Goal: Task Accomplishment & Management: Manage account settings

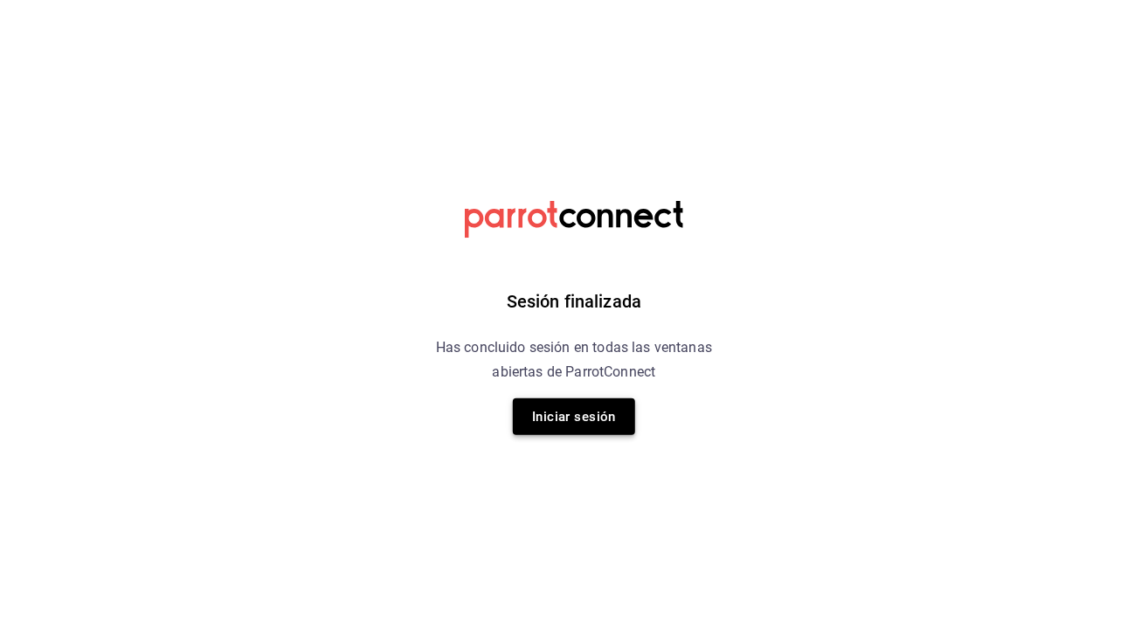
click at [577, 415] on button "Iniciar sesión" at bounding box center [574, 416] width 122 height 37
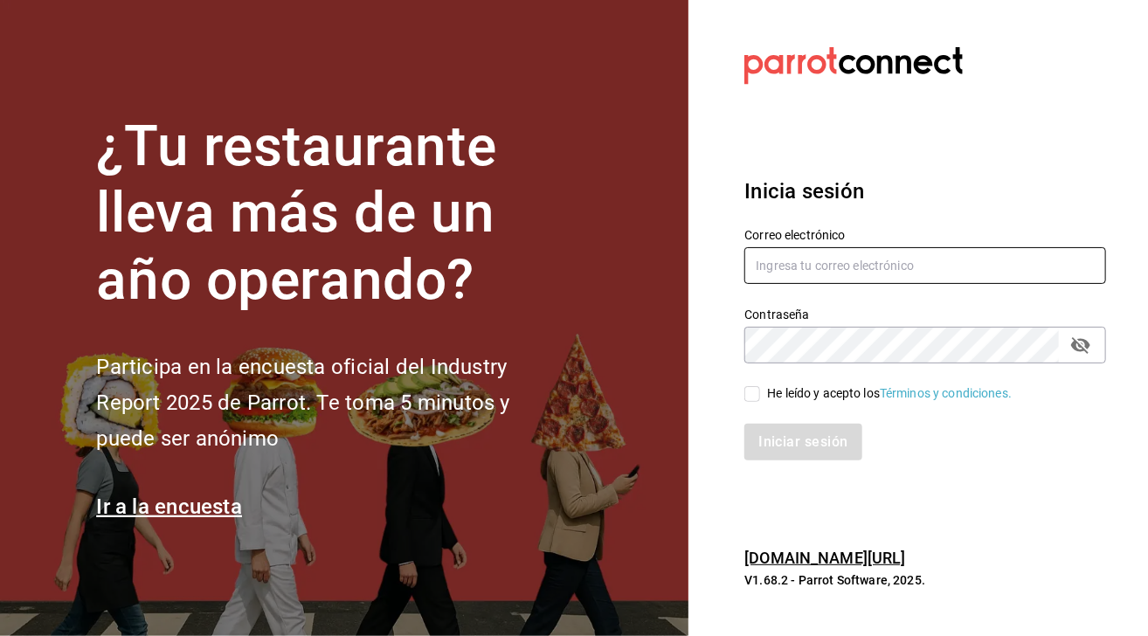
type input "[EMAIL_ADDRESS][DOMAIN_NAME]"
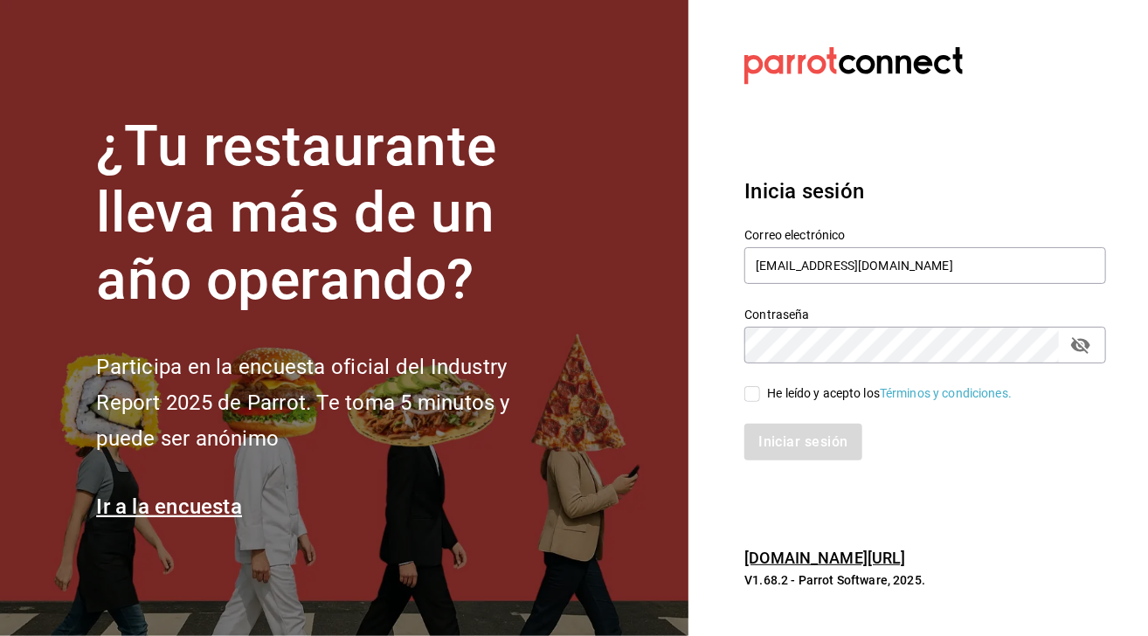
click at [759, 400] on input "He leído y acepto los Términos y condiciones." at bounding box center [753, 394] width 16 height 16
checkbox input "true"
click at [805, 443] on button "Iniciar sesión" at bounding box center [804, 442] width 119 height 37
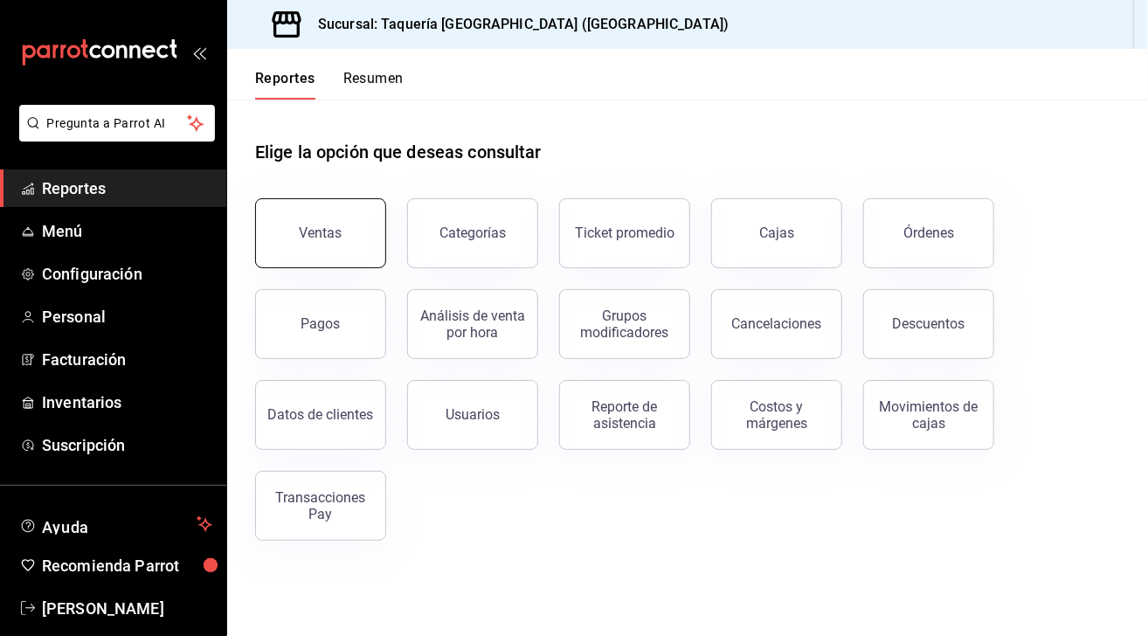
click at [338, 240] on div "Ventas" at bounding box center [321, 233] width 43 height 17
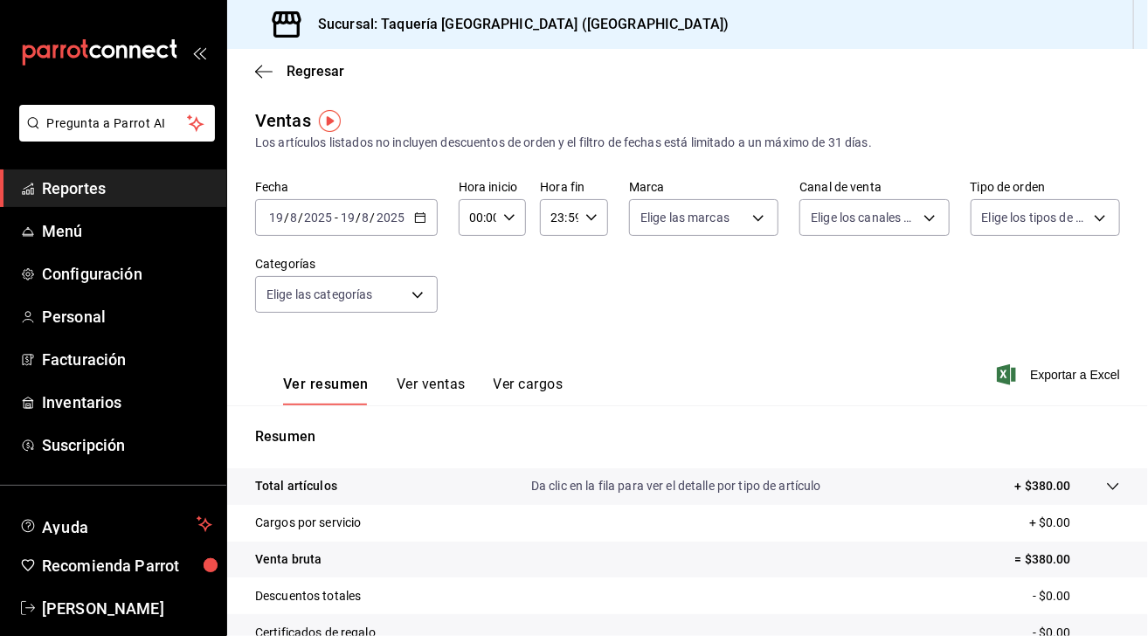
click at [424, 223] on icon "button" at bounding box center [420, 217] width 12 height 12
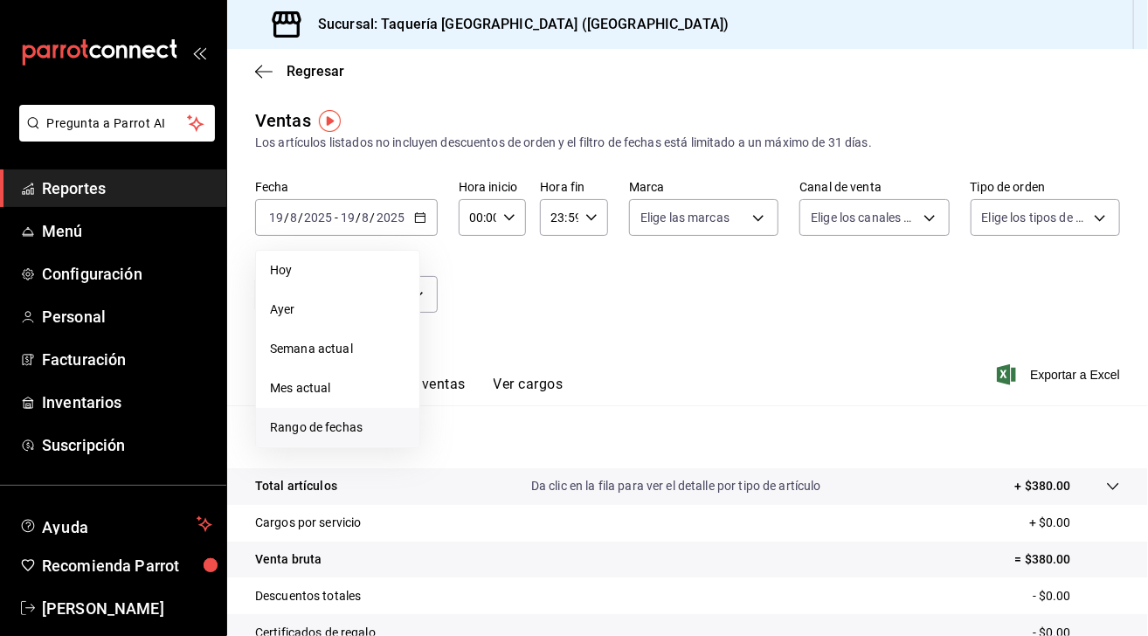
click at [351, 416] on li "Rango de fechas" at bounding box center [337, 427] width 163 height 39
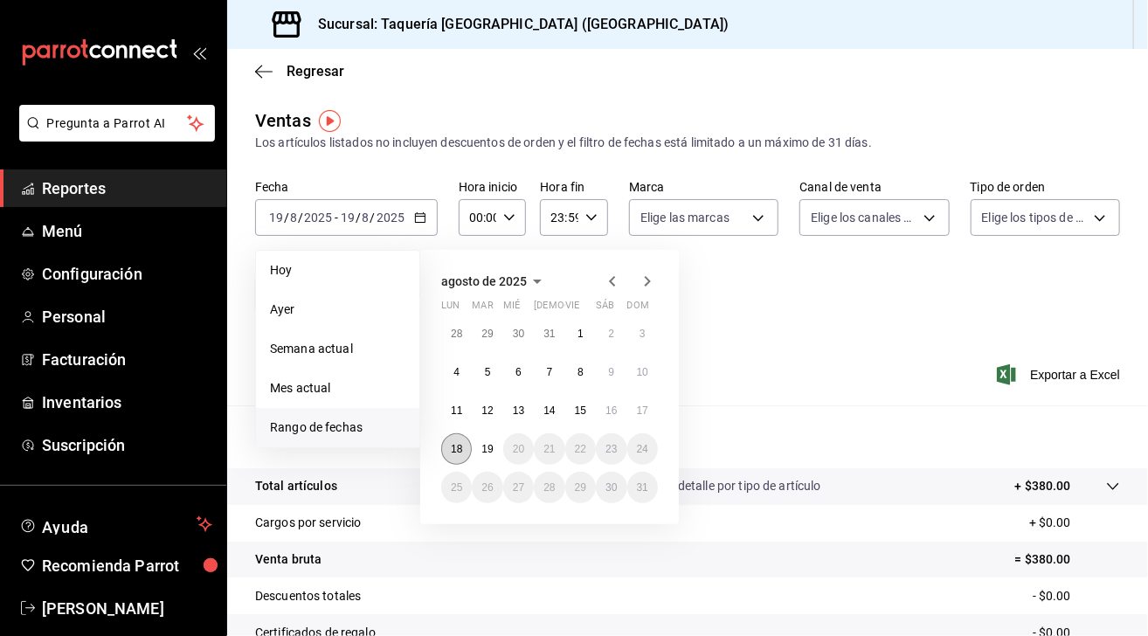
click at [452, 437] on button "18" at bounding box center [456, 448] width 31 height 31
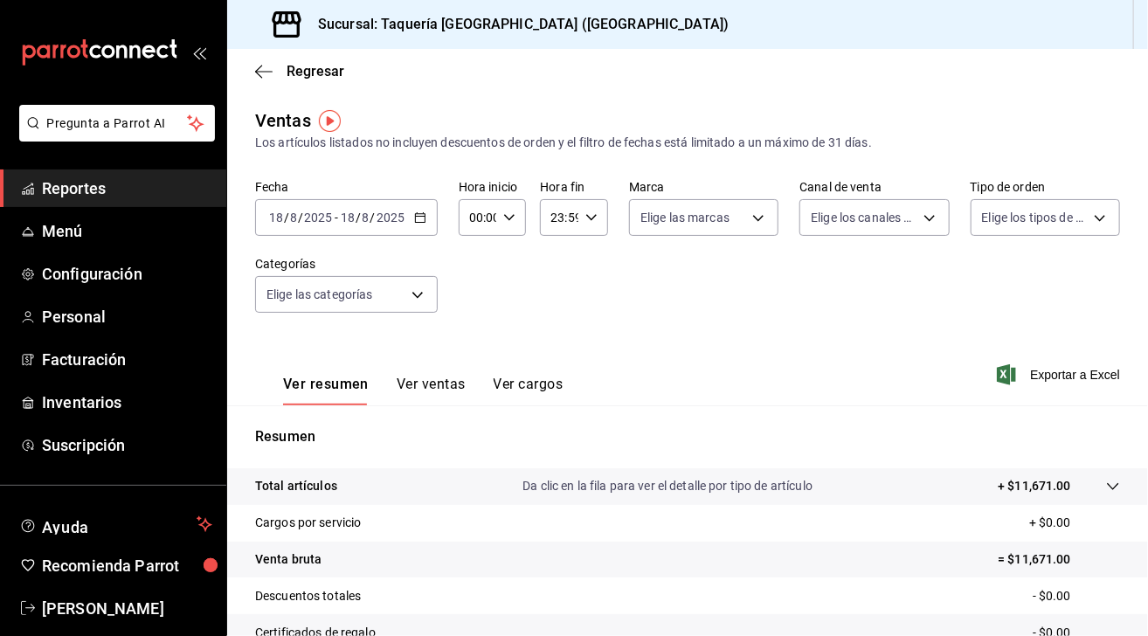
click at [419, 217] on icon "button" at bounding box center [420, 217] width 12 height 12
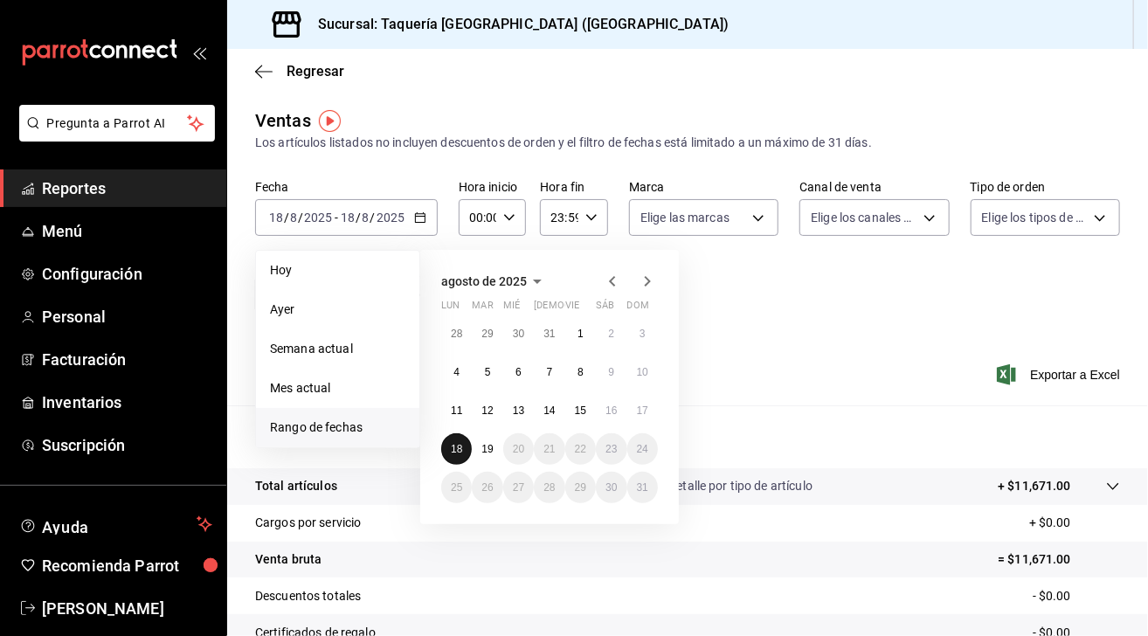
click at [451, 449] on abbr "18" at bounding box center [456, 449] width 11 height 12
click at [446, 447] on button "18" at bounding box center [456, 448] width 31 height 31
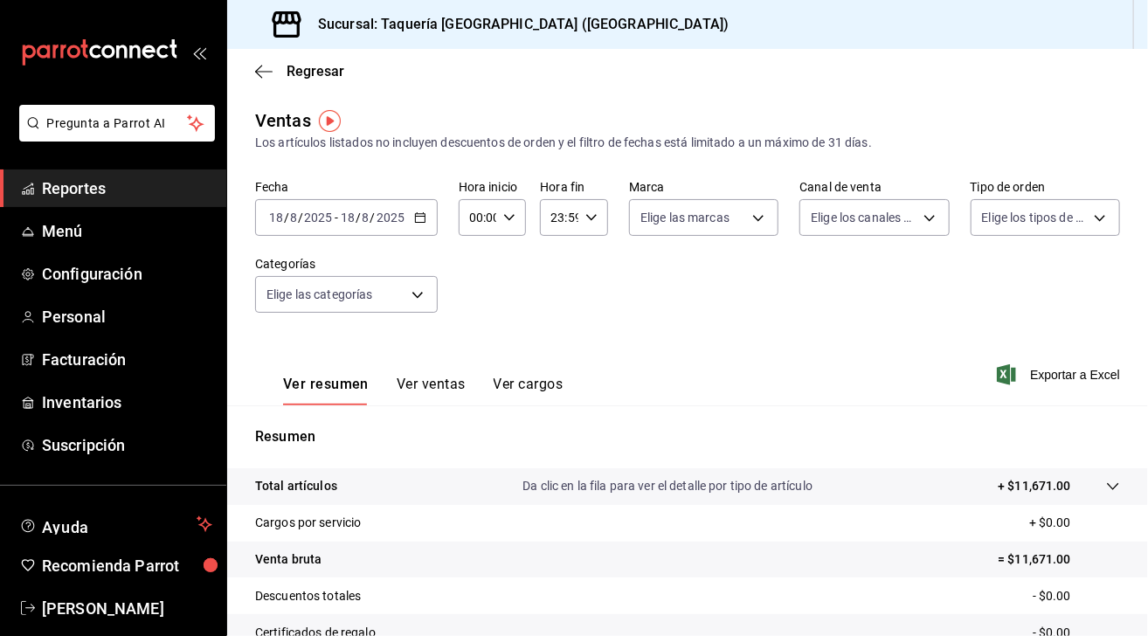
click at [419, 216] on \(Stroke\) "button" at bounding box center [420, 216] width 10 height 1
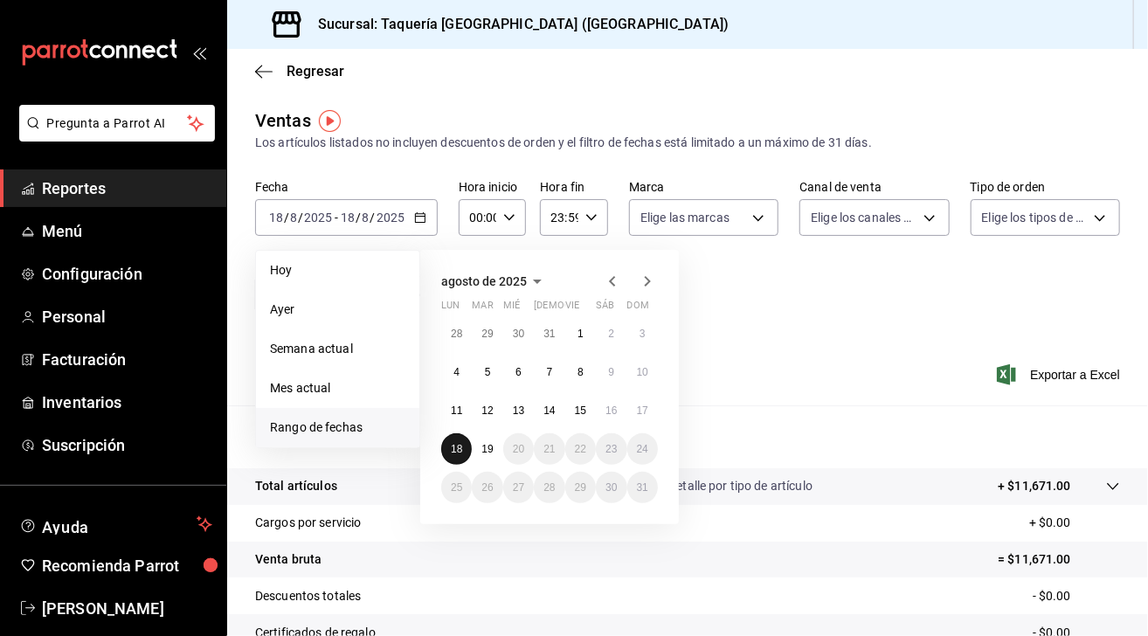
click at [451, 443] on abbr "18" at bounding box center [456, 449] width 11 height 12
click at [498, 444] on button "19" at bounding box center [487, 448] width 31 height 31
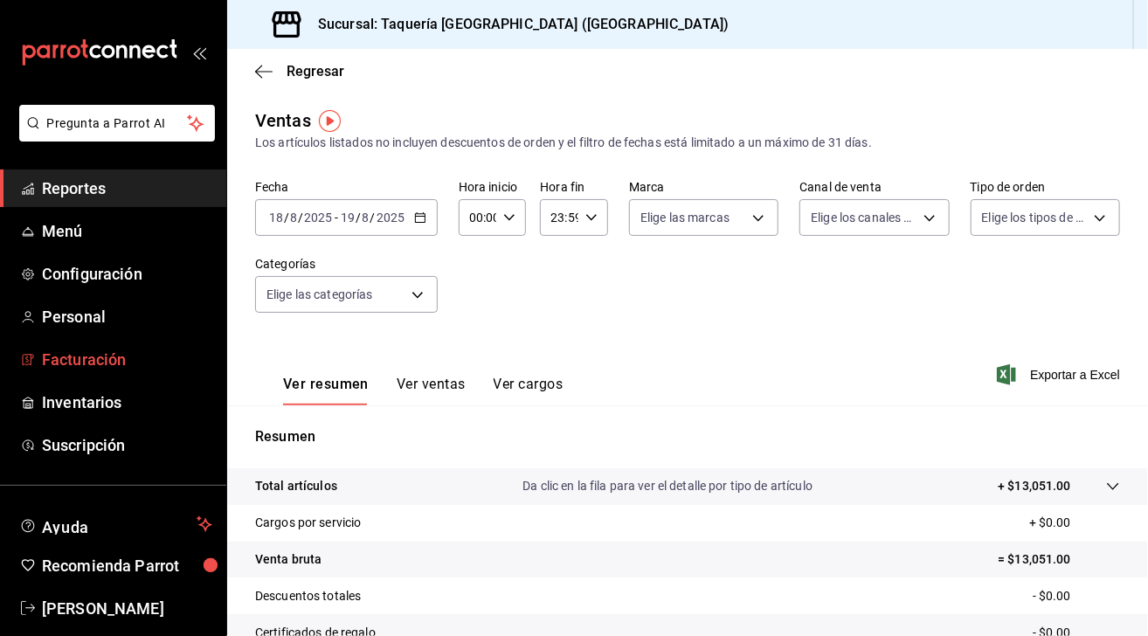
click at [98, 370] on span "Facturación" at bounding box center [127, 360] width 170 height 24
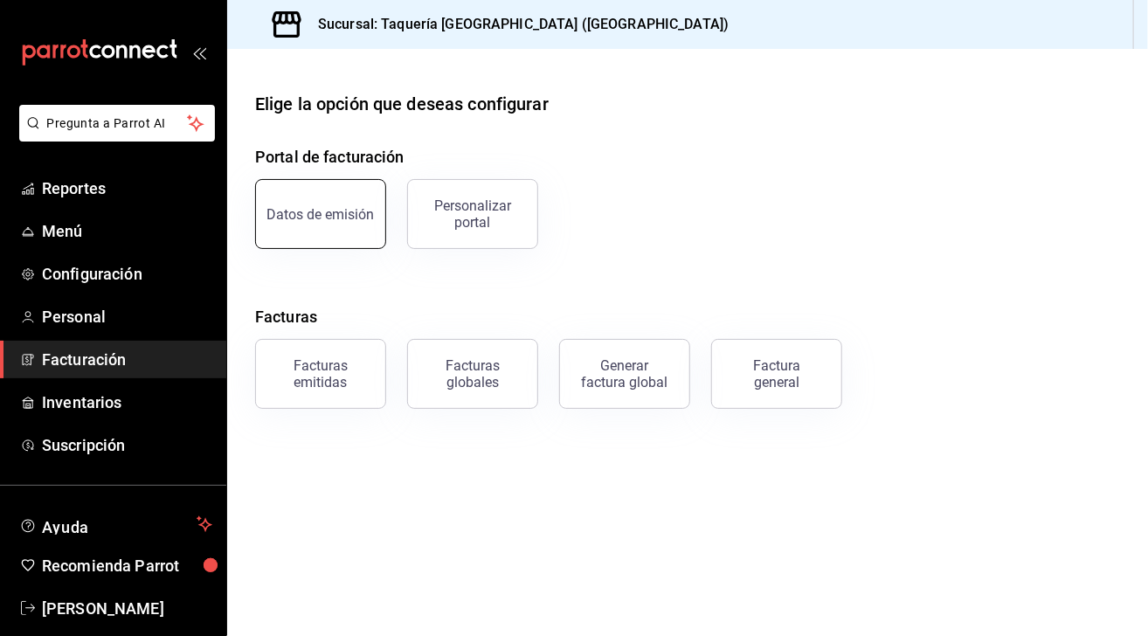
click at [325, 209] on div "Datos de emisión" at bounding box center [320, 214] width 107 height 17
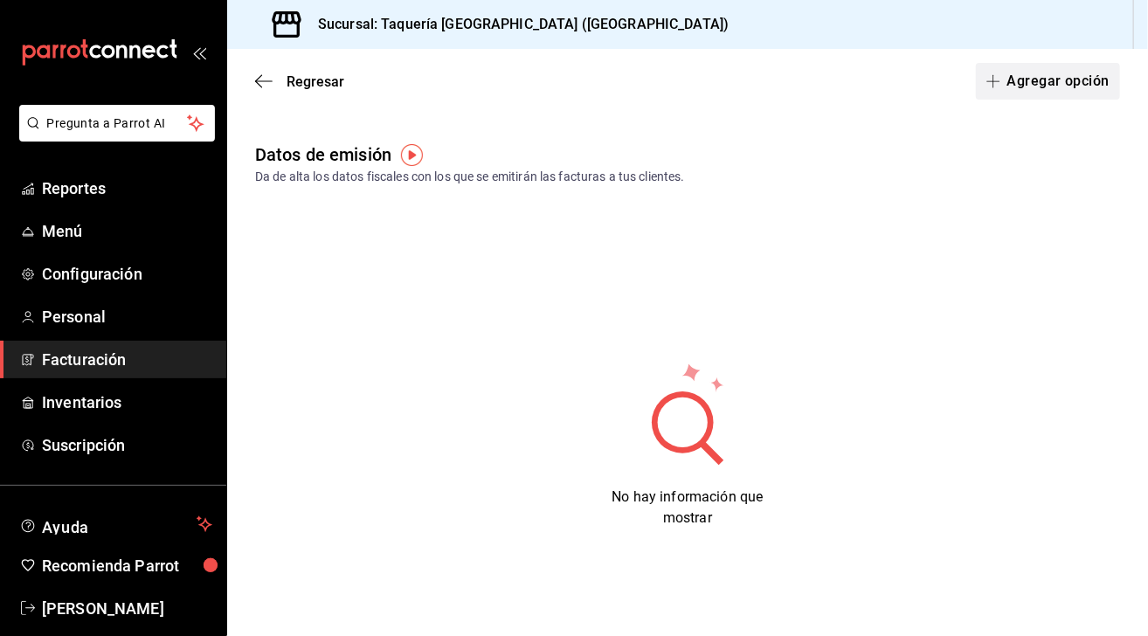
click at [1022, 95] on button "Agregar opción" at bounding box center [1048, 81] width 144 height 37
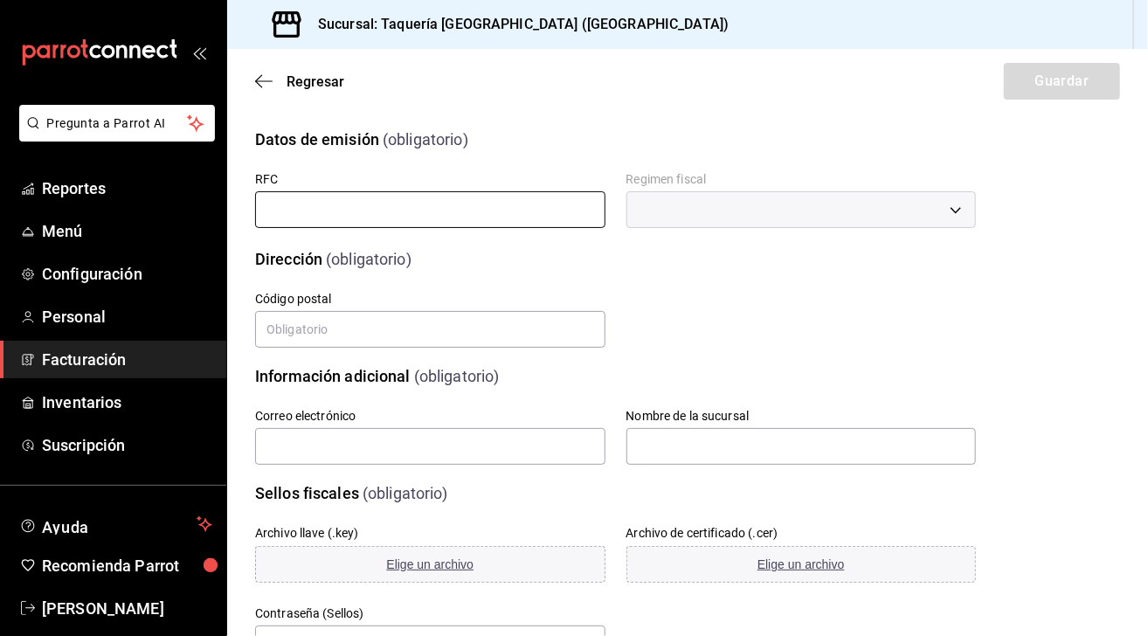
click at [375, 204] on input "text" at bounding box center [430, 209] width 350 height 37
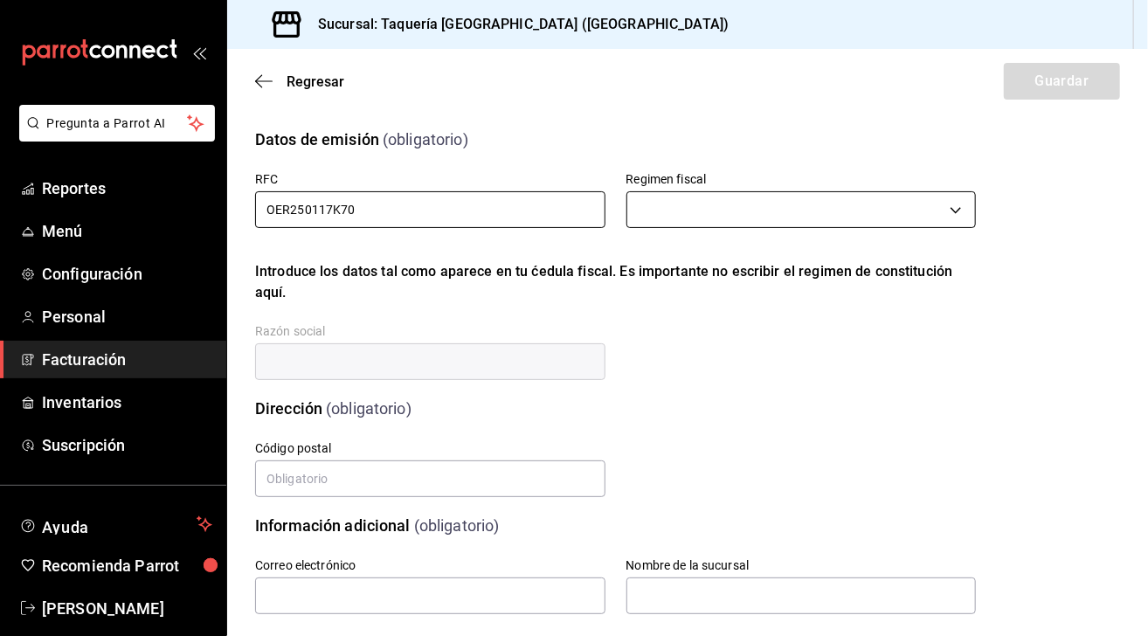
type input "OER250117K70"
click at [696, 214] on body "Pregunta a Parrot AI Reportes Menú Configuración Personal Facturación Inventari…" at bounding box center [574, 318] width 1148 height 636
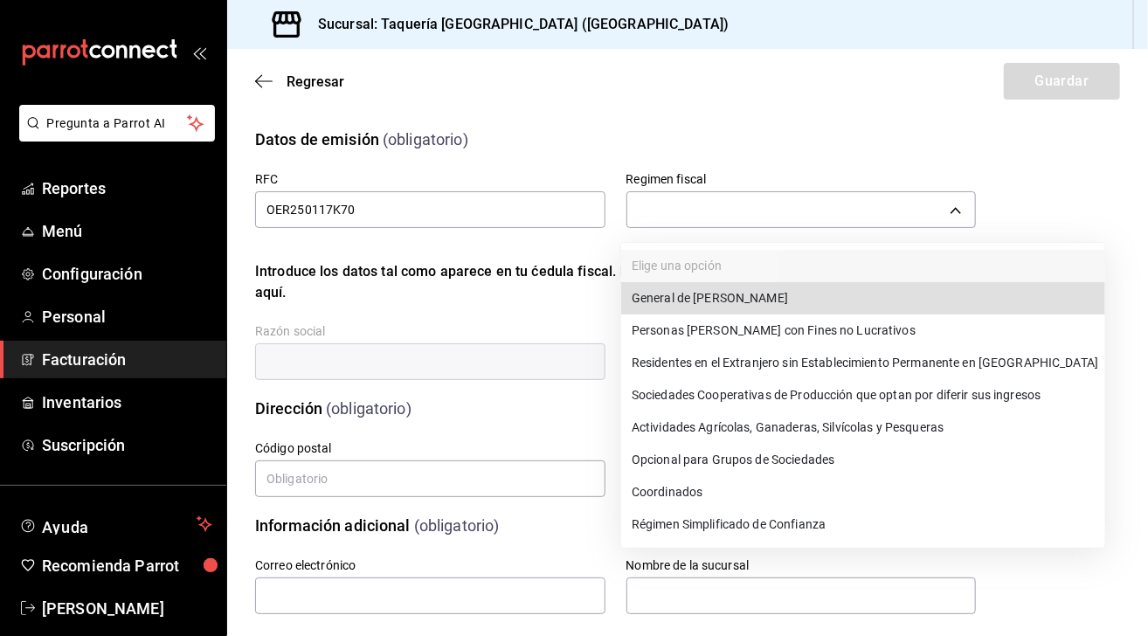
click at [888, 535] on li "Régimen Simplificado de Confianza" at bounding box center [863, 525] width 484 height 32
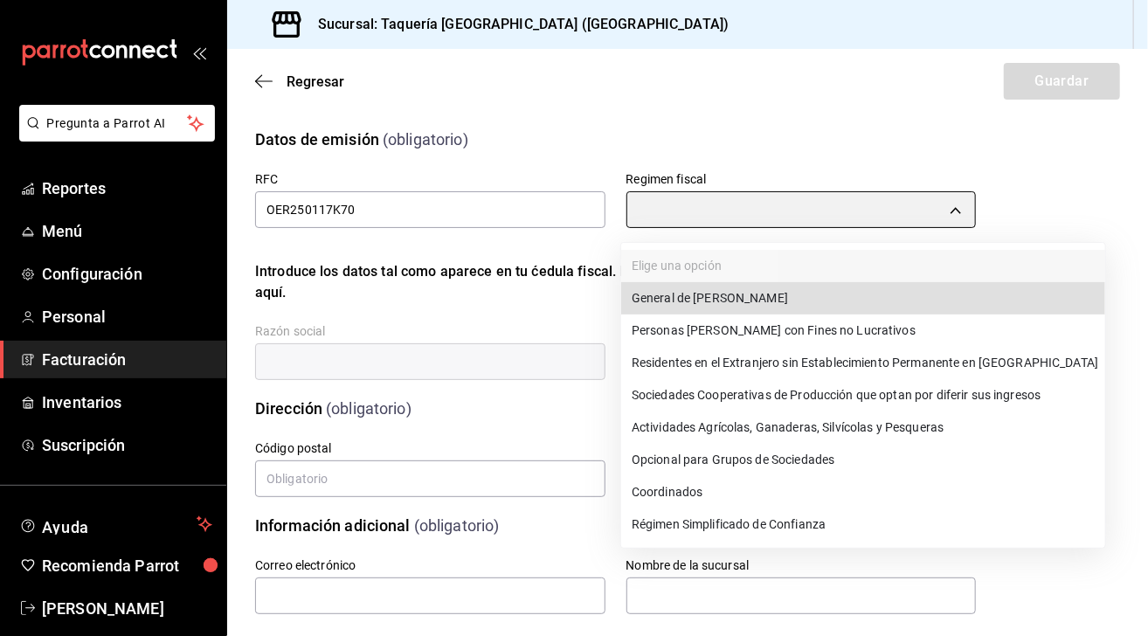
type input "626"
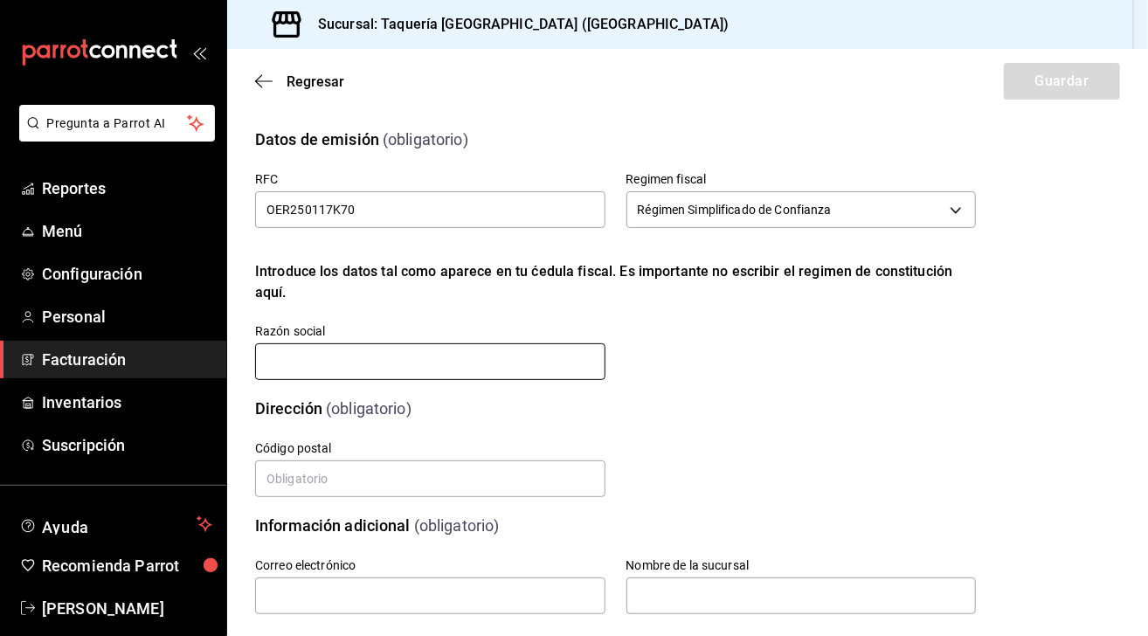
click at [551, 357] on input "text" at bounding box center [430, 361] width 350 height 37
click at [538, 359] on input "text" at bounding box center [430, 361] width 350 height 37
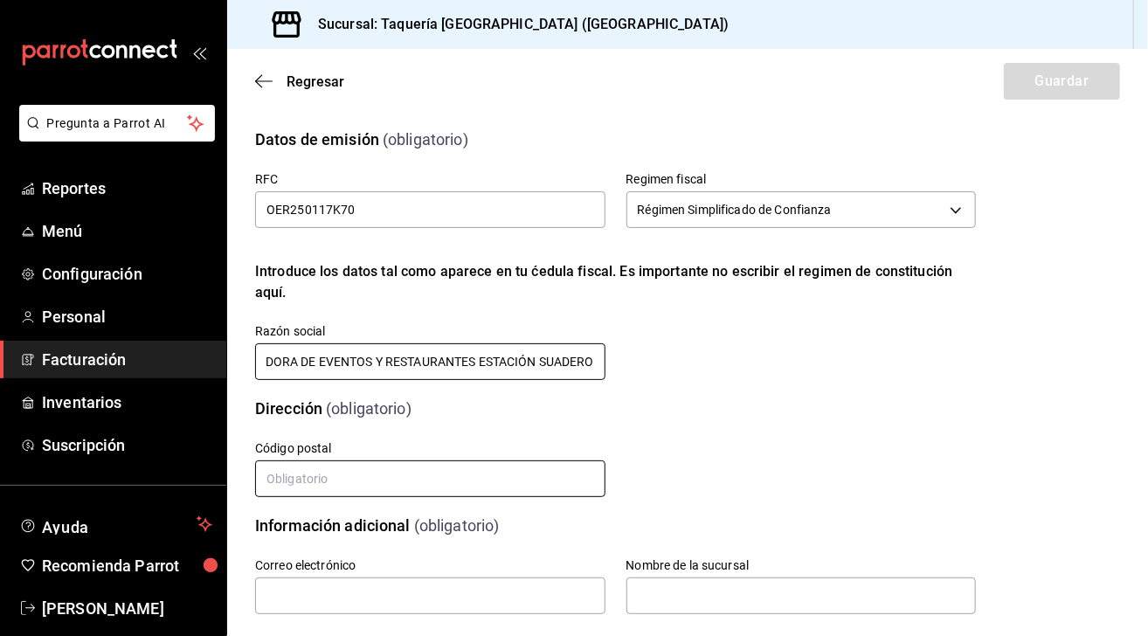
type input "OPERADORA DE EVENTOS Y RESTAURANTES ESTACIÓN SUADERO"
click at [411, 475] on input "text" at bounding box center [430, 479] width 350 height 37
type input "03660"
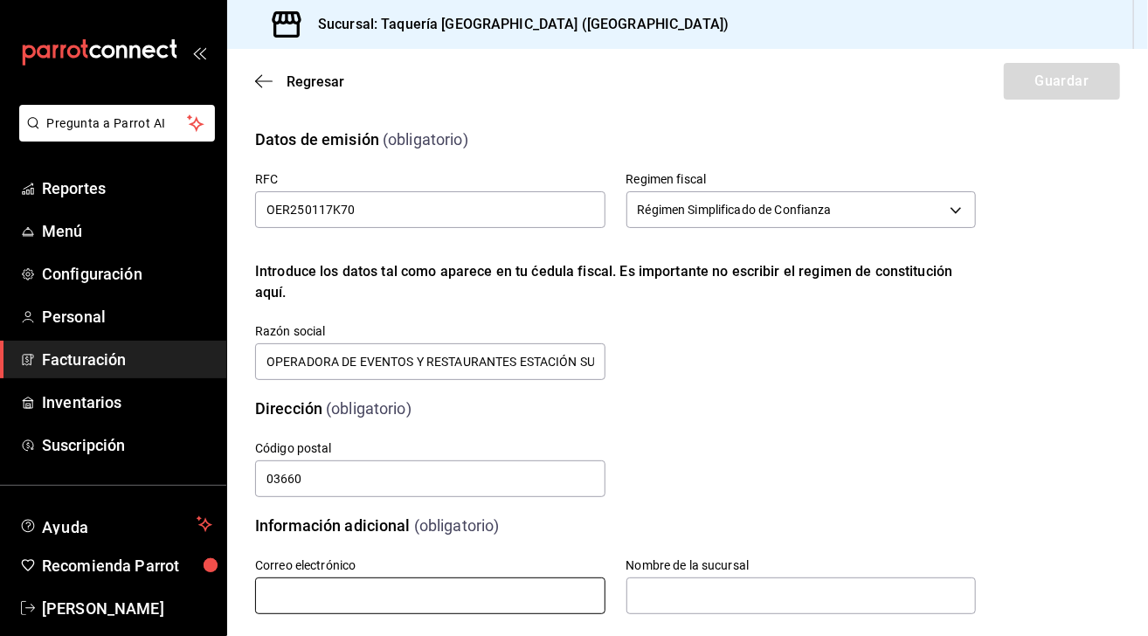
click at [475, 588] on input "text" at bounding box center [430, 596] width 350 height 37
click at [498, 593] on input "text" at bounding box center [430, 596] width 350 height 37
click at [451, 594] on input "text" at bounding box center [430, 596] width 350 height 37
click at [405, 593] on input "text" at bounding box center [430, 596] width 350 height 37
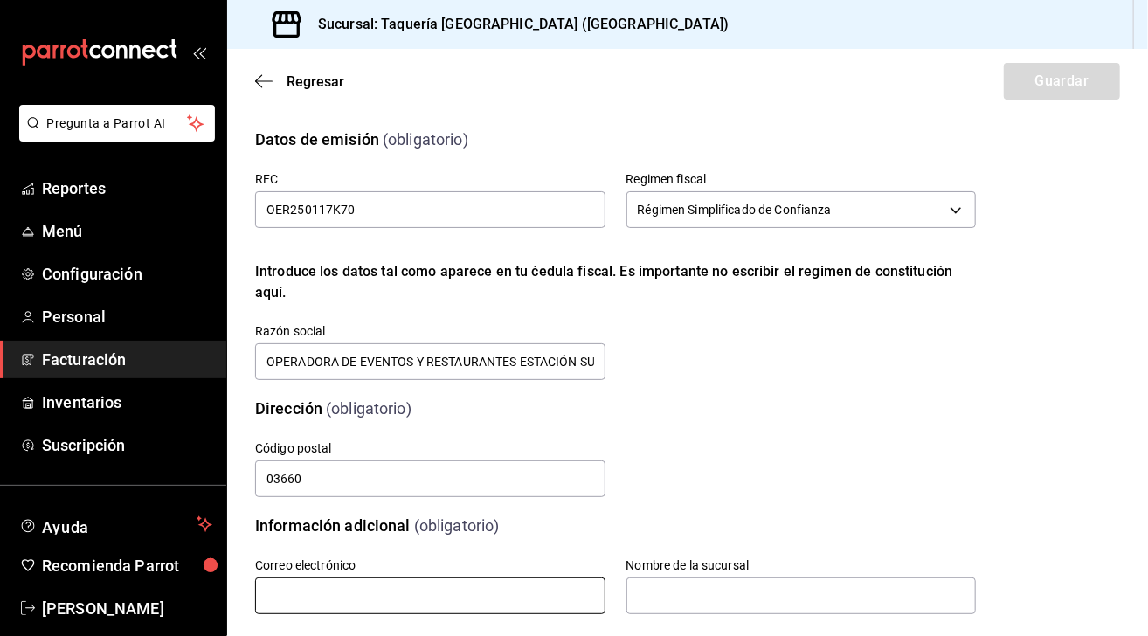
click at [405, 593] on input "text" at bounding box center [430, 596] width 350 height 37
click at [691, 539] on div "Nombre de la sucursal" at bounding box center [791, 577] width 371 height 80
click at [538, 597] on input "text" at bounding box center [430, 596] width 350 height 37
type input "I"
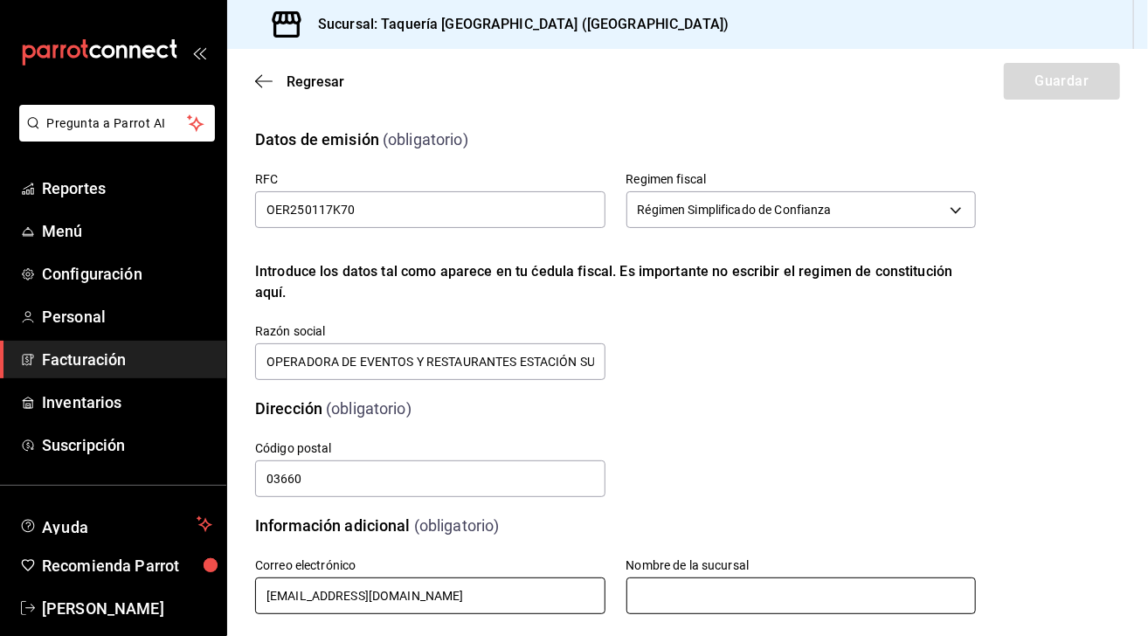
type input "[EMAIL_ADDRESS][DOMAIN_NAME]"
click at [669, 597] on input "text" at bounding box center [802, 596] width 350 height 37
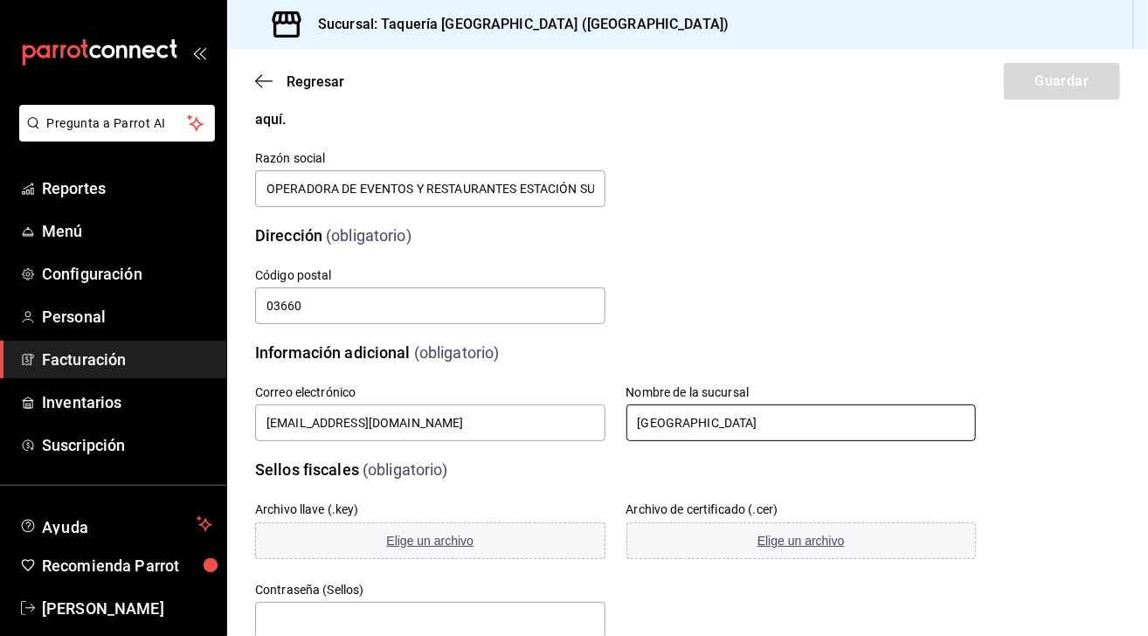
scroll to position [334, 0]
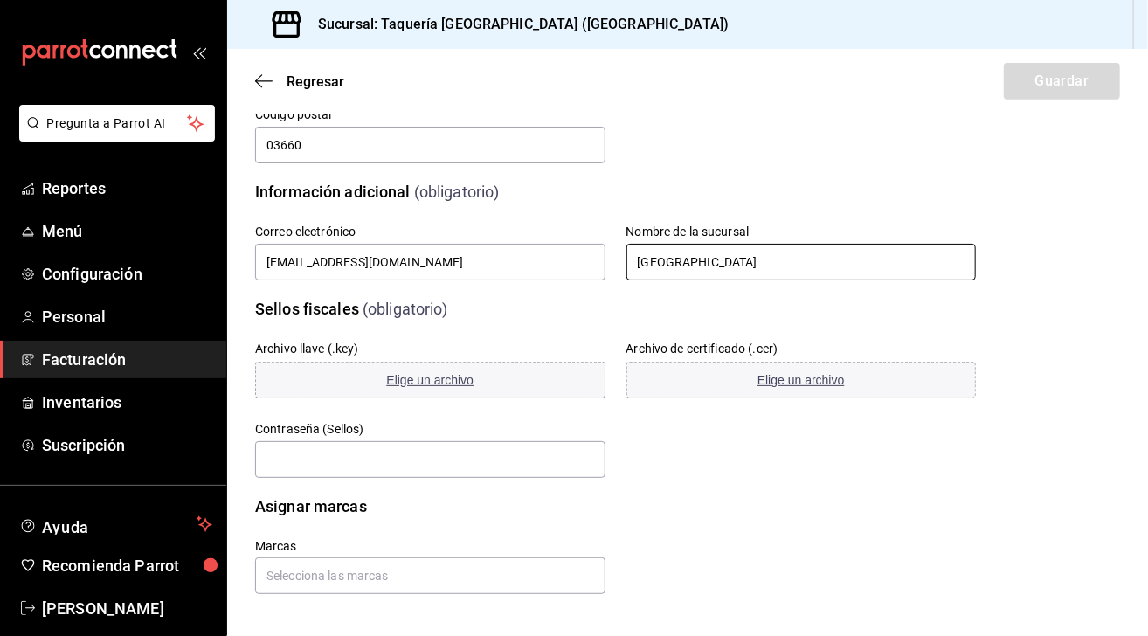
type input "[GEOGRAPHIC_DATA]"
click at [425, 378] on span "Elige un archivo" at bounding box center [429, 380] width 87 height 14
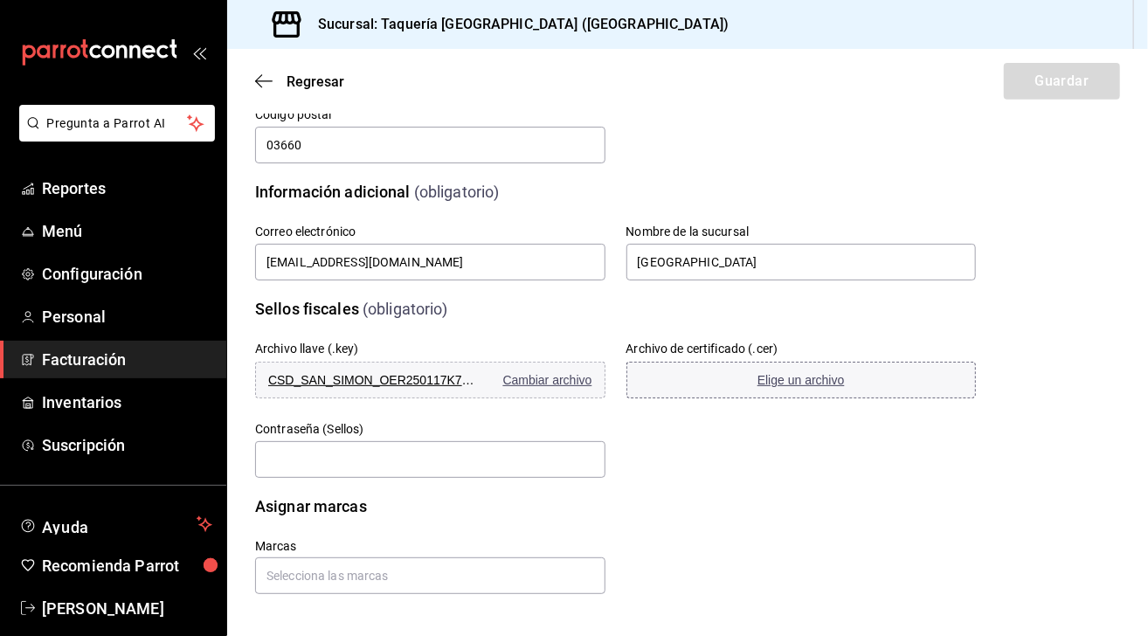
click at [792, 384] on span "Elige un archivo" at bounding box center [801, 380] width 87 height 14
click at [776, 384] on span "Elige un archivo" at bounding box center [801, 380] width 87 height 14
click at [528, 452] on input "text" at bounding box center [430, 459] width 350 height 37
click at [709, 481] on div "Asignar marcas" at bounding box center [605, 496] width 742 height 45
click at [341, 470] on input "text" at bounding box center [430, 459] width 350 height 37
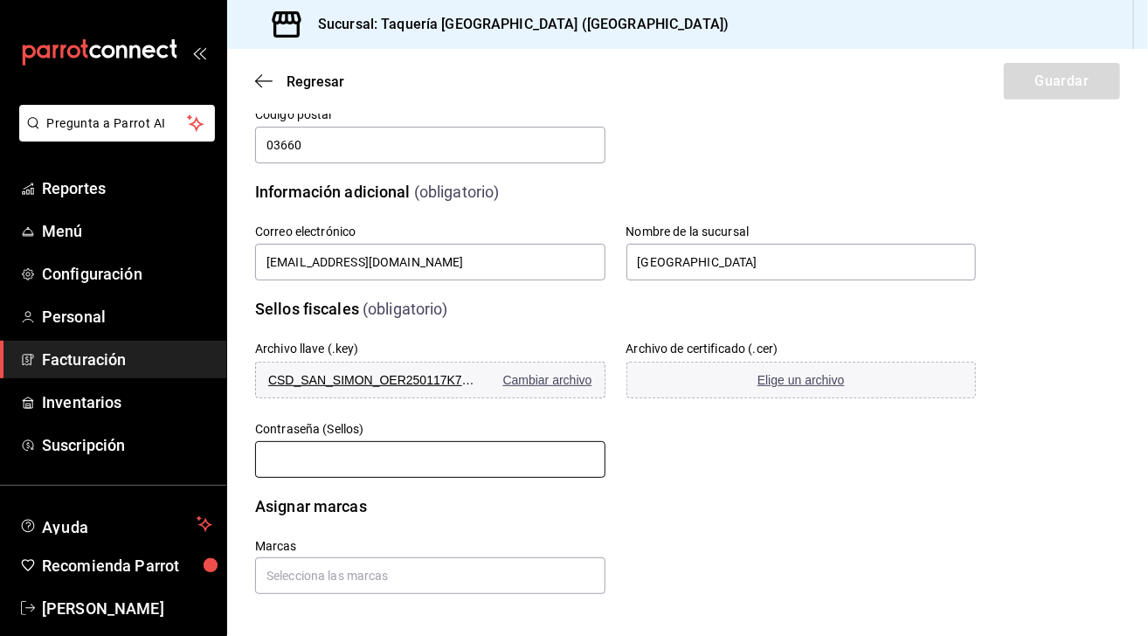
paste input "OER250117K70 E firma: Suadero1"
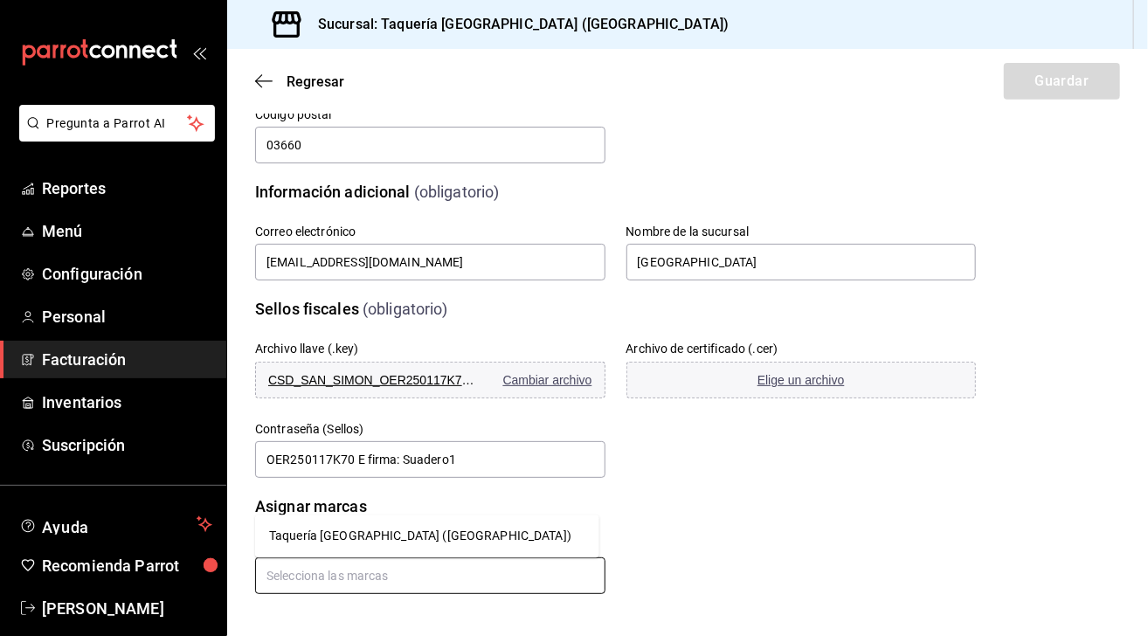
click at [465, 573] on input "text" at bounding box center [430, 576] width 350 height 37
click at [448, 536] on li "Taquería [GEOGRAPHIC_DATA] ([GEOGRAPHIC_DATA])" at bounding box center [427, 536] width 344 height 29
click at [559, 582] on input "text" at bounding box center [430, 576] width 350 height 37
click at [350, 538] on div "No hay marcas" at bounding box center [427, 536] width 344 height 43
click at [419, 578] on input "text" at bounding box center [430, 576] width 350 height 37
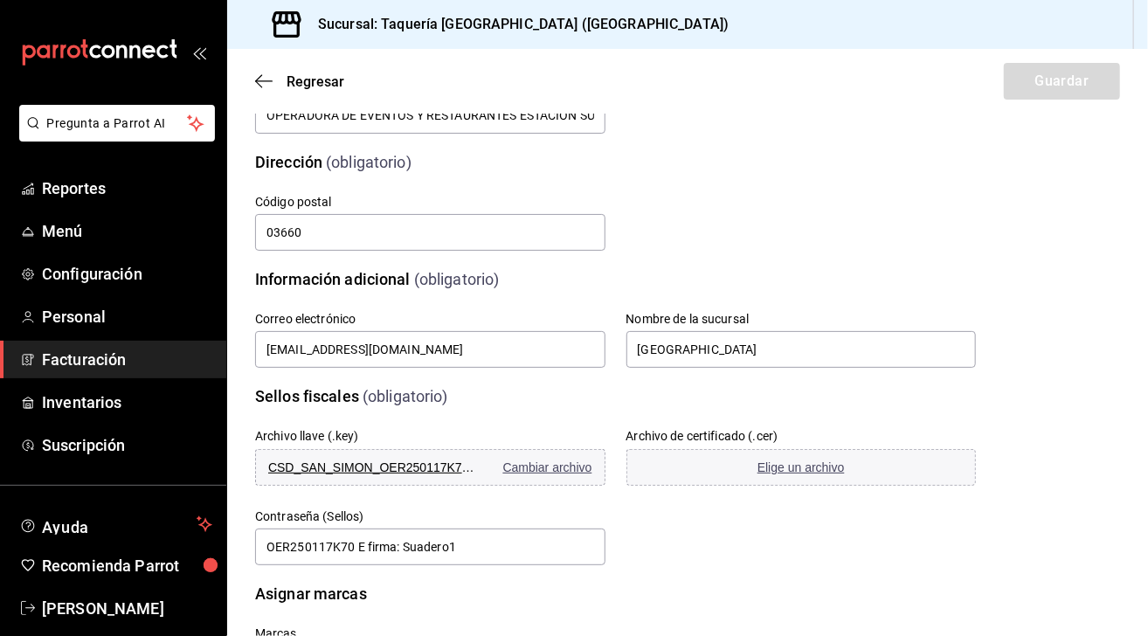
scroll to position [246, 0]
click at [779, 468] on span "Elige un archivo" at bounding box center [801, 468] width 87 height 14
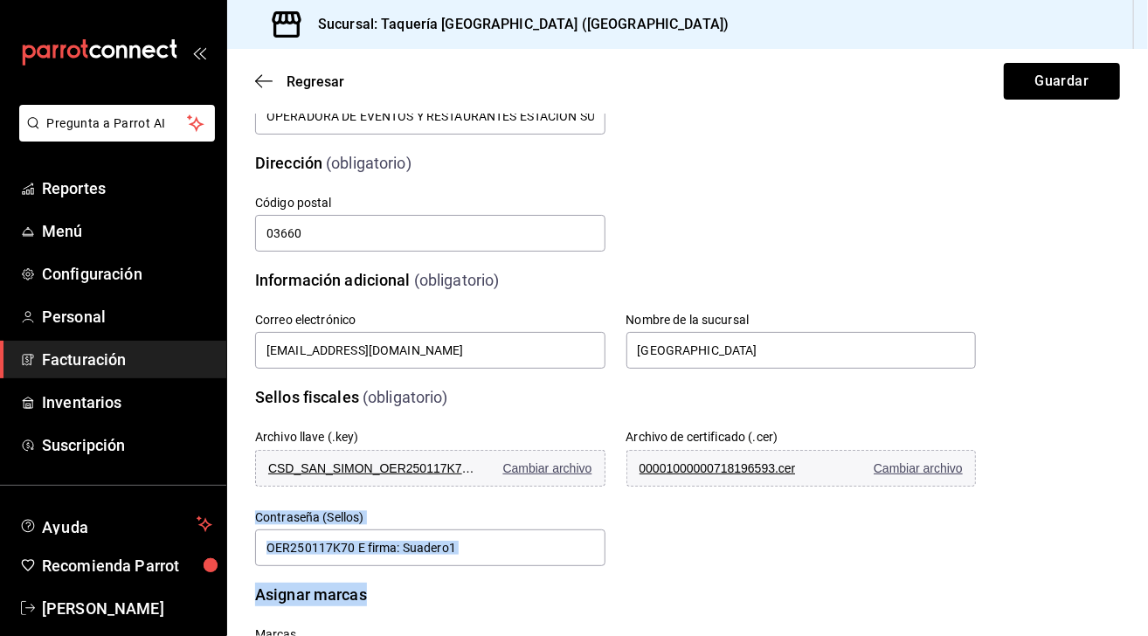
drag, startPoint x: 1133, startPoint y: 441, endPoint x: 1120, endPoint y: 578, distance: 137.8
click at [1120, 578] on div "Datos de emisión (obligatorio) RFC OER250117K70 Regimen fiscal Régimen Simplifi…" at bounding box center [687, 306] width 921 height 891
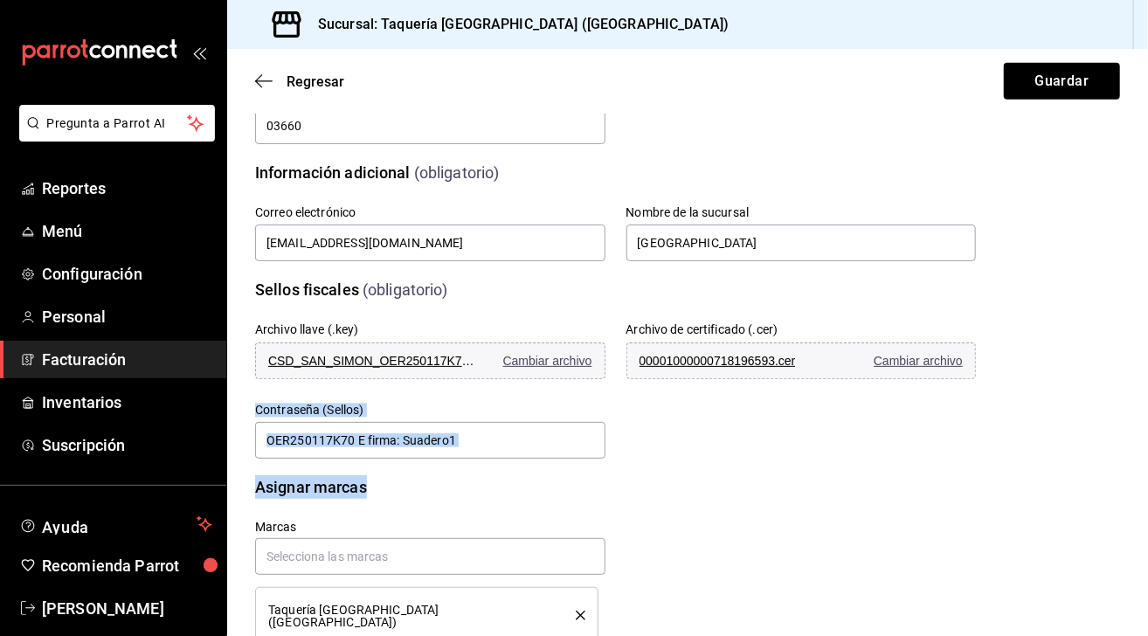
scroll to position [391, 0]
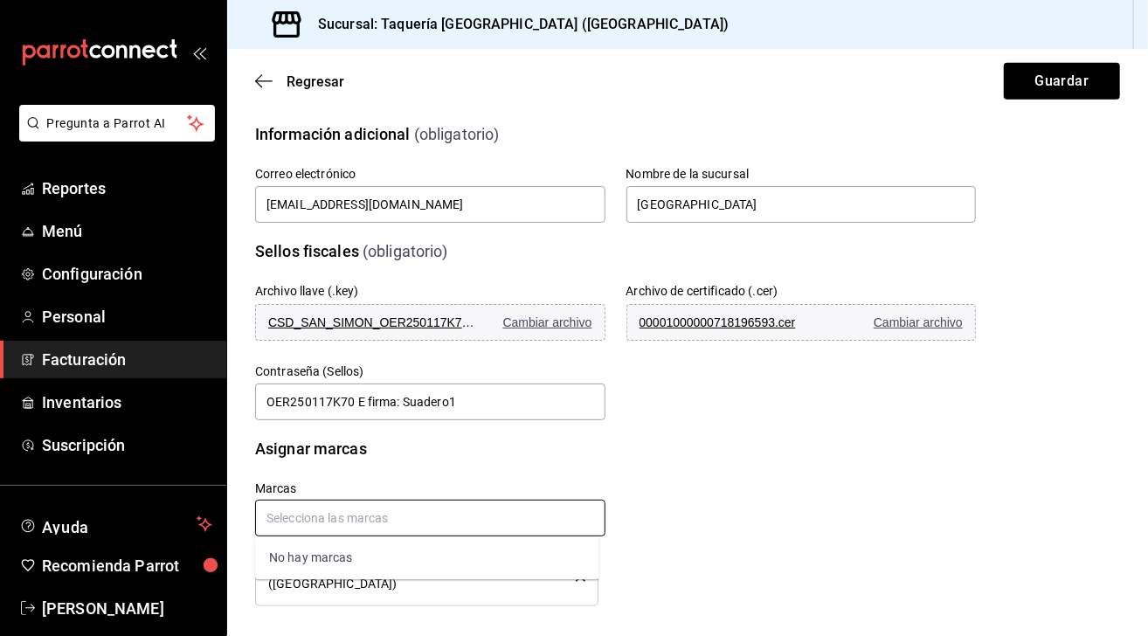
click at [468, 514] on input "text" at bounding box center [430, 518] width 350 height 37
click at [449, 587] on li "Taquería [GEOGRAPHIC_DATA] ([GEOGRAPHIC_DATA])" at bounding box center [426, 578] width 343 height 58
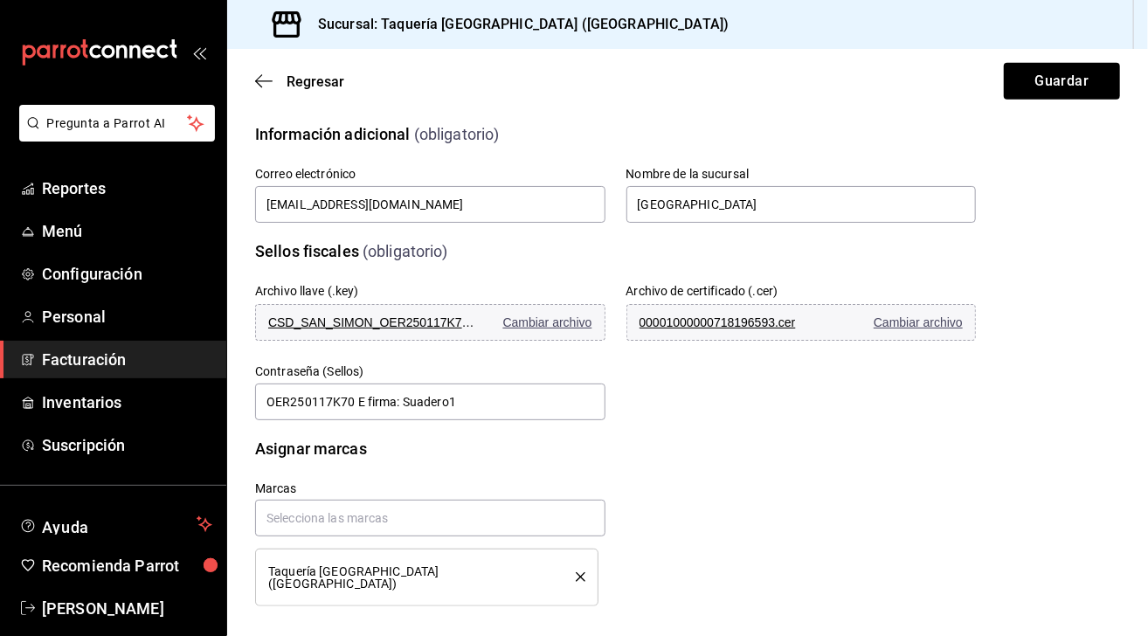
click at [576, 572] on icon "delete" at bounding box center [581, 577] width 10 height 10
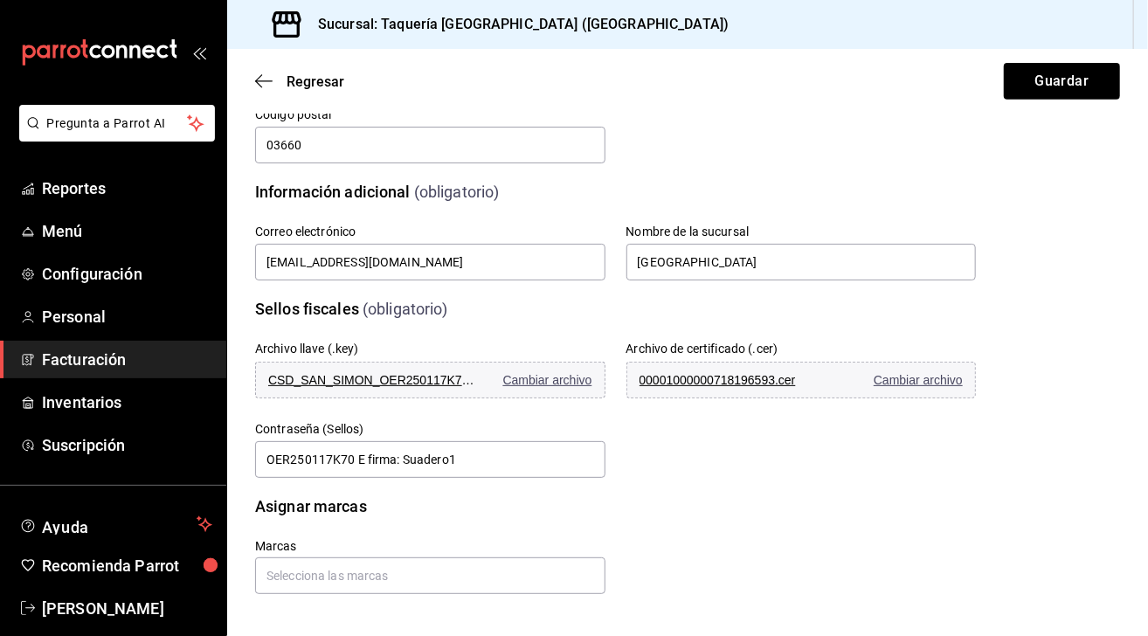
scroll to position [334, 0]
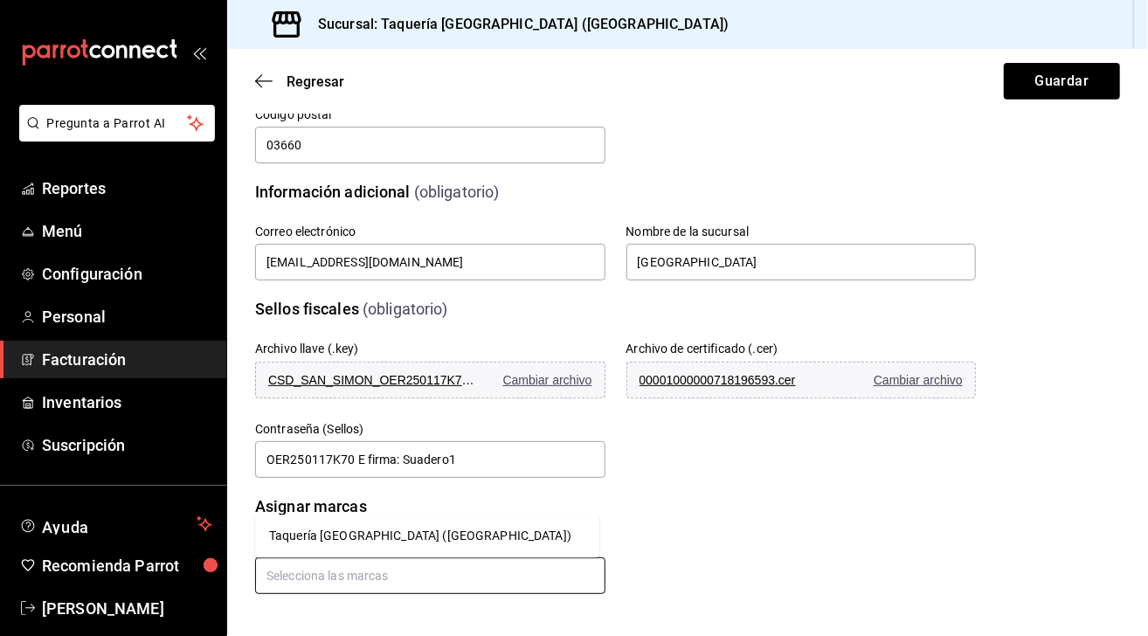
click at [475, 573] on input "text" at bounding box center [430, 576] width 350 height 37
click at [412, 537] on li "Taquería [GEOGRAPHIC_DATA] ([GEOGRAPHIC_DATA])" at bounding box center [427, 536] width 344 height 29
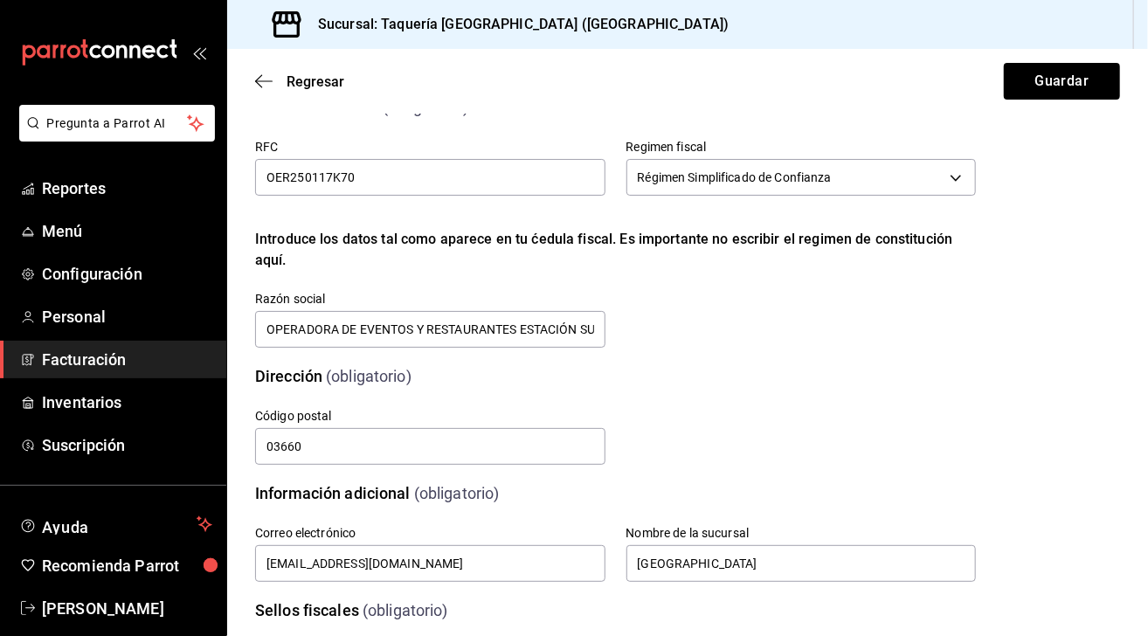
scroll to position [0, 0]
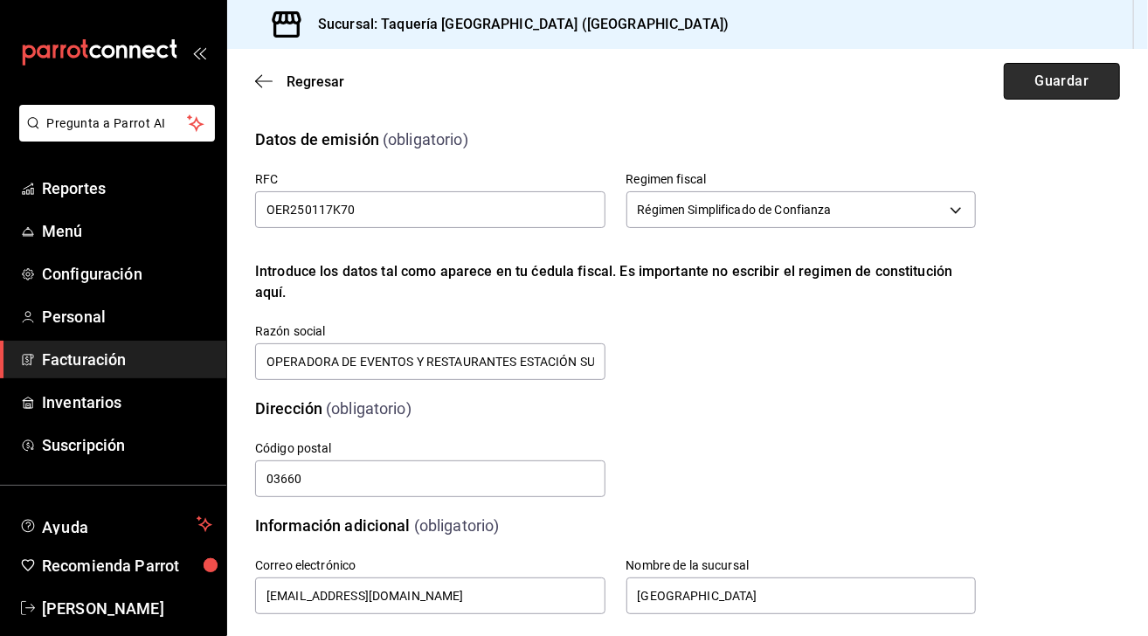
click at [1056, 80] on button "Guardar" at bounding box center [1062, 81] width 116 height 37
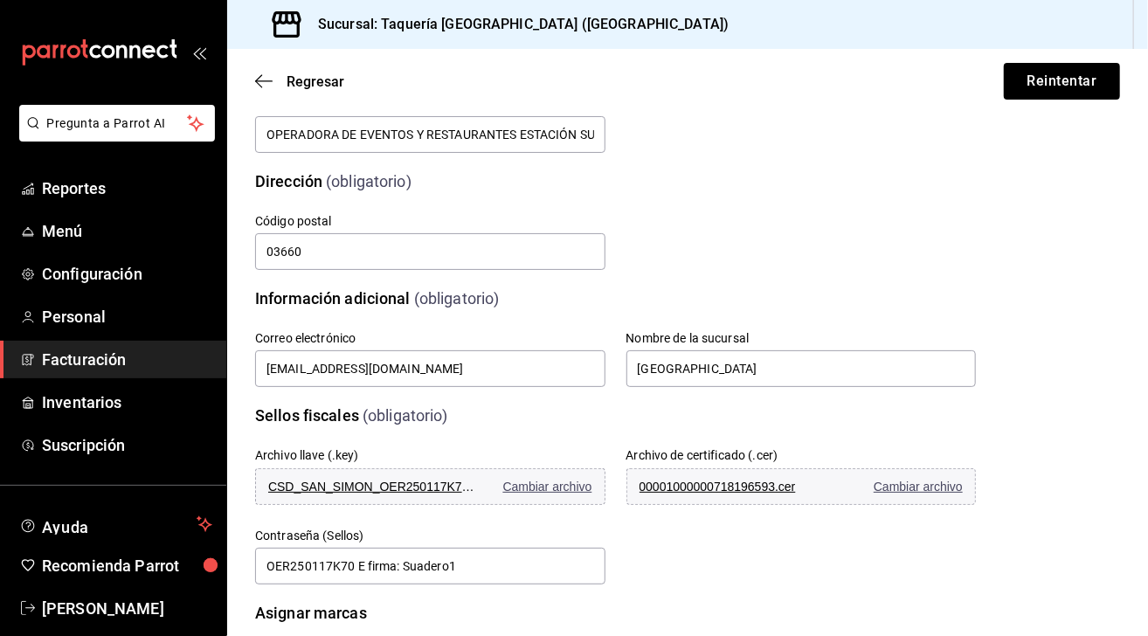
scroll to position [229, 0]
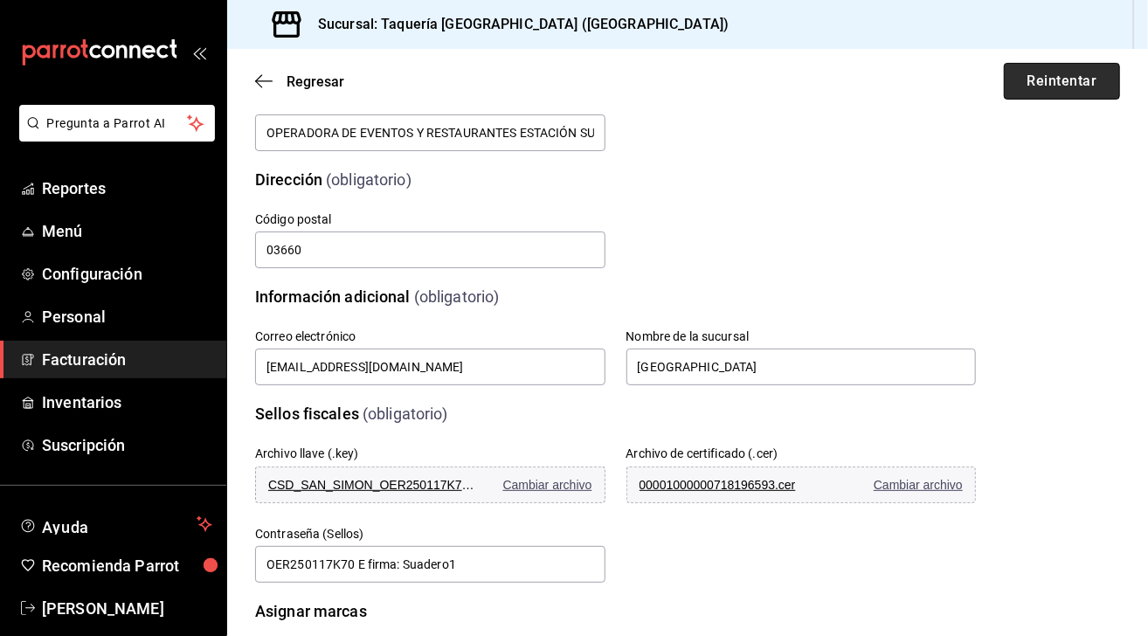
click at [1053, 72] on button "Reintentar" at bounding box center [1062, 81] width 116 height 37
click at [1053, 96] on button "Reintentar" at bounding box center [1062, 81] width 116 height 37
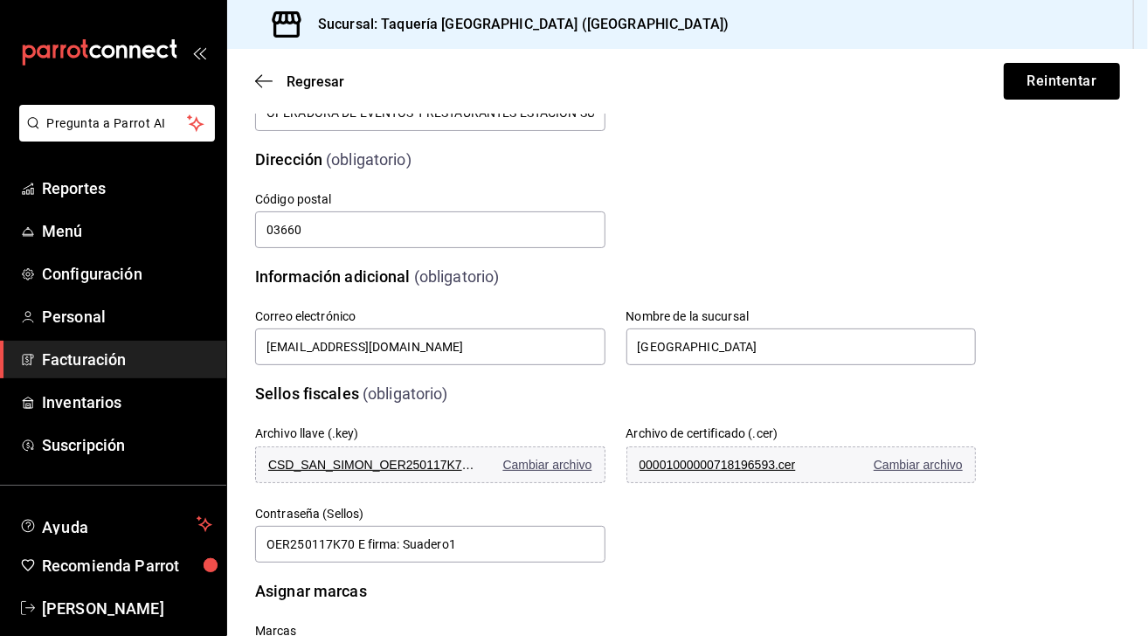
scroll to position [391, 0]
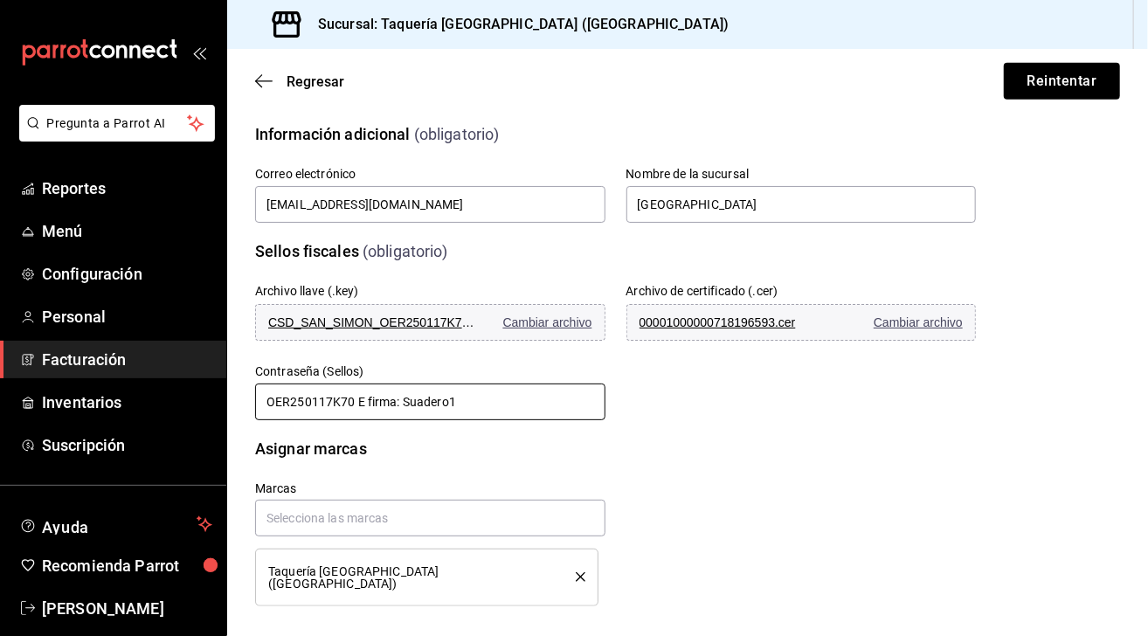
click at [404, 402] on input "OER250117K70 E firma: Suadero1" at bounding box center [430, 402] width 350 height 37
type input "Suadero1"
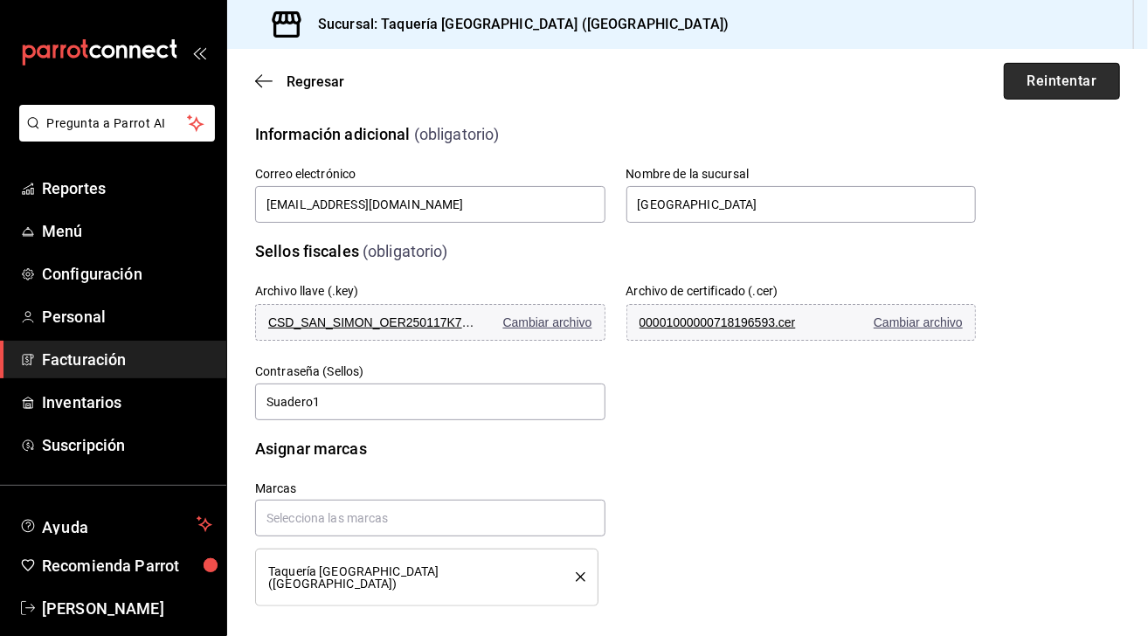
click at [1046, 76] on button "Reintentar" at bounding box center [1062, 81] width 116 height 37
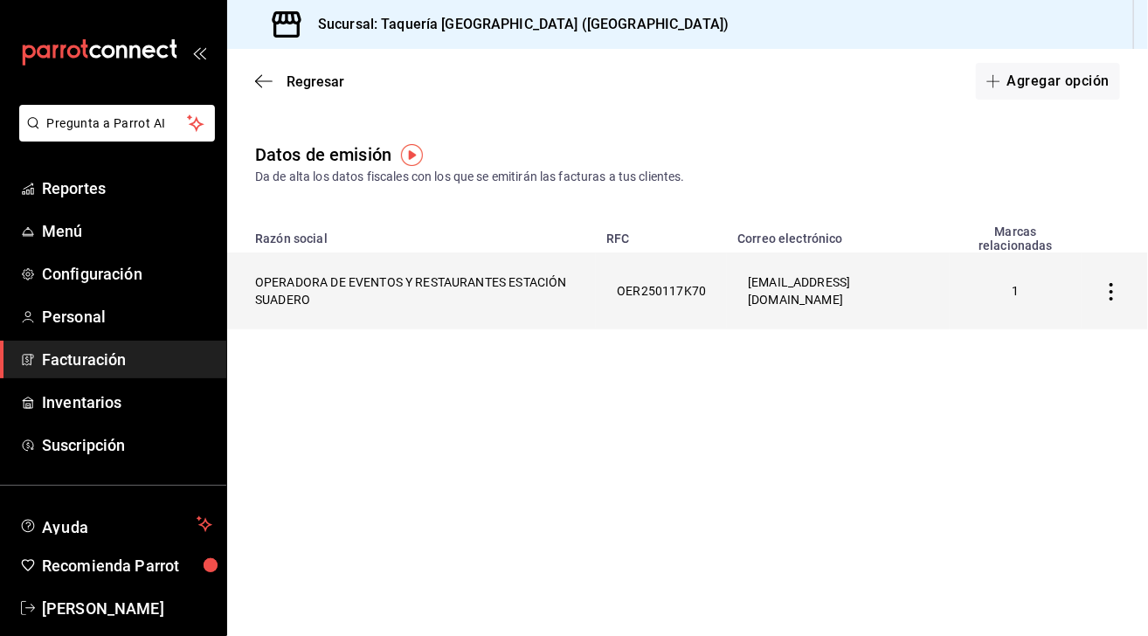
click at [1113, 292] on icon "button" at bounding box center [1111, 291] width 17 height 17
click at [1113, 292] on li "Eliminar" at bounding box center [1033, 292] width 175 height 49
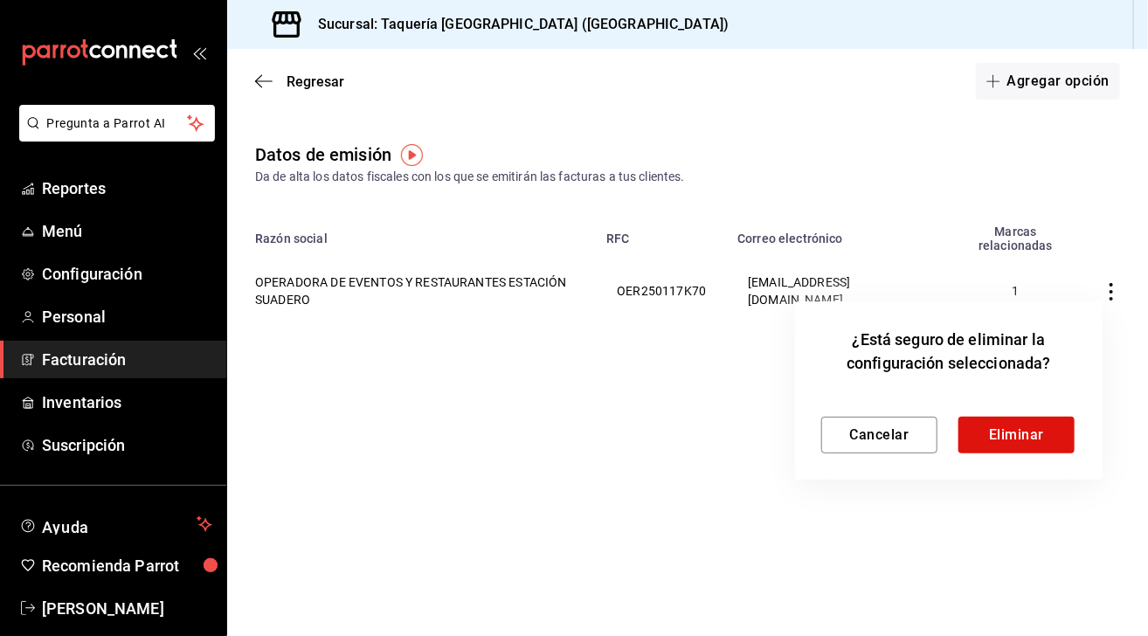
click at [971, 509] on div at bounding box center [574, 318] width 1148 height 636
click at [891, 443] on button "Cancelar" at bounding box center [879, 435] width 116 height 37
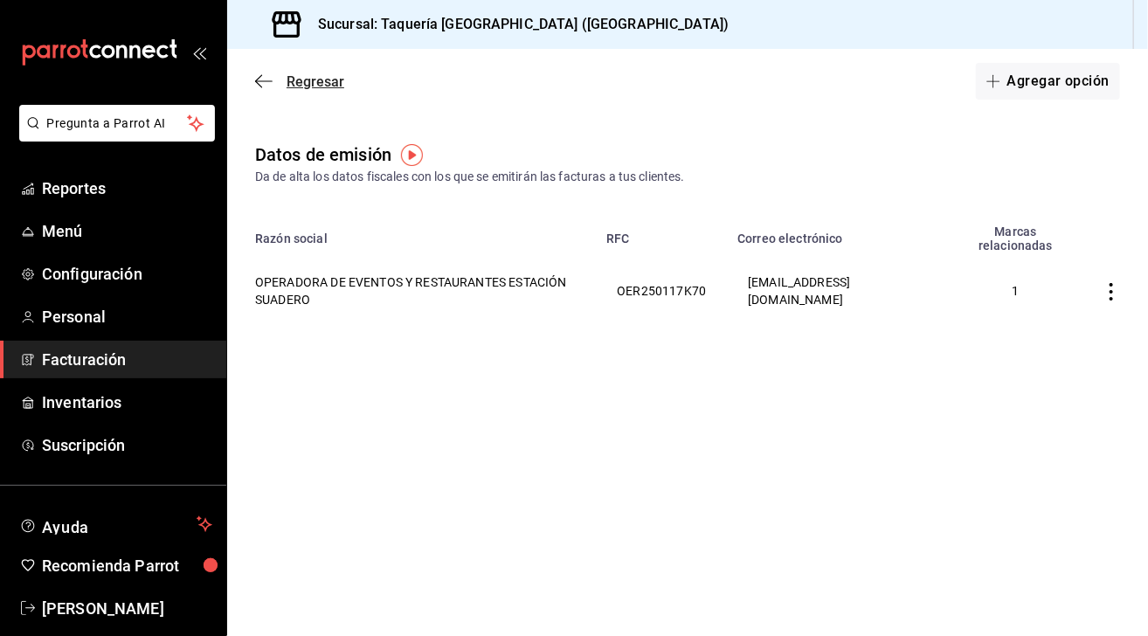
click at [260, 78] on icon "button" at bounding box center [263, 81] width 17 height 16
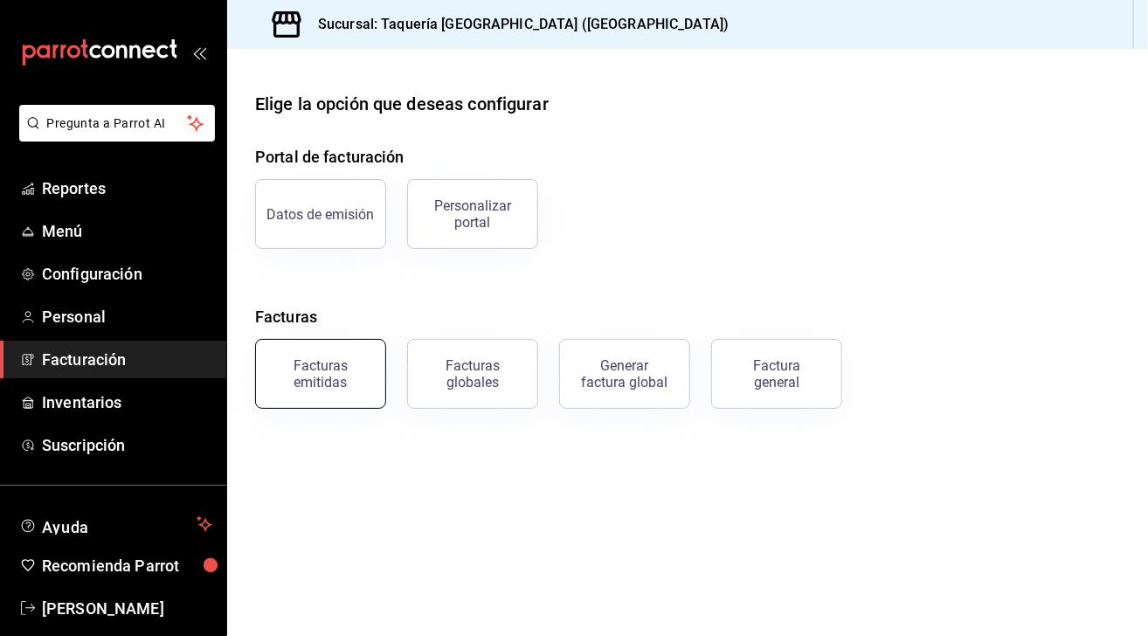
click at [329, 385] on div "Facturas emitidas" at bounding box center [321, 373] width 108 height 33
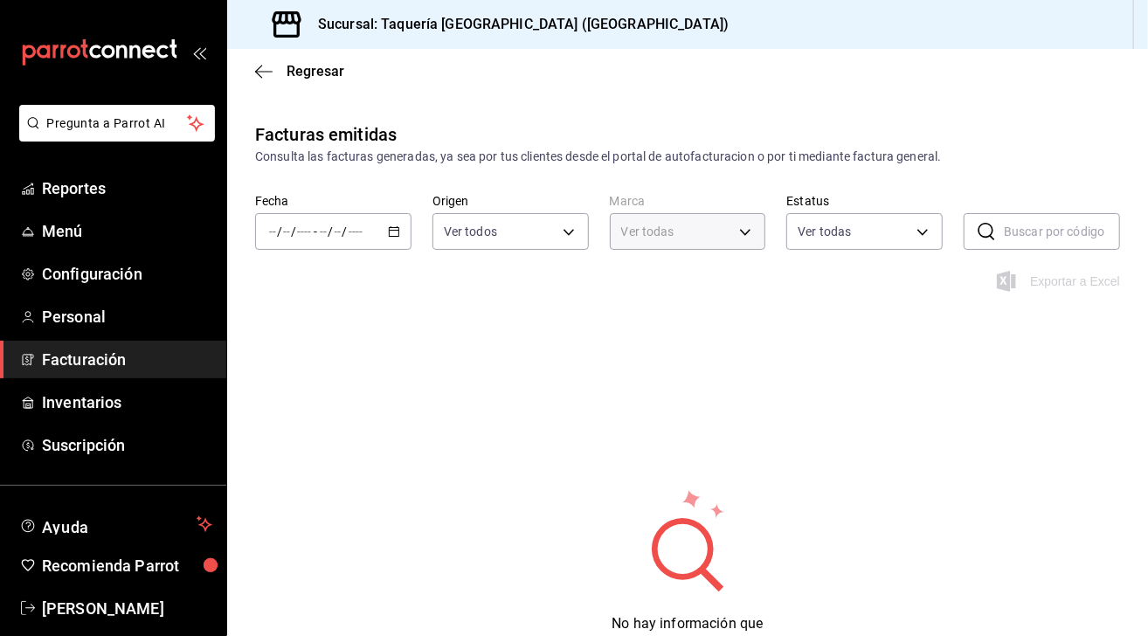
type input "a4e5b688-844c-493a-8c80-7f518f0236ac"
click at [329, 385] on div "Facturas emitidas Consulta las facturas generadas, ya sea por tus clientes desd…" at bounding box center [687, 423] width 921 height 604
click at [71, 363] on span "Facturación" at bounding box center [127, 360] width 170 height 24
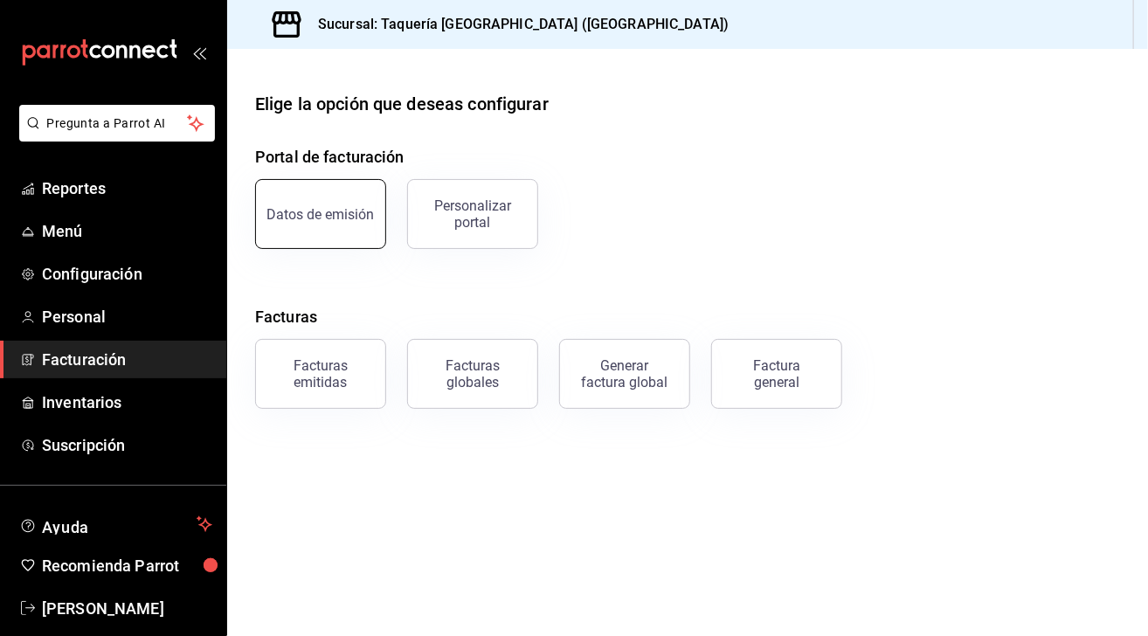
click at [341, 210] on div "Datos de emisión" at bounding box center [320, 214] width 107 height 17
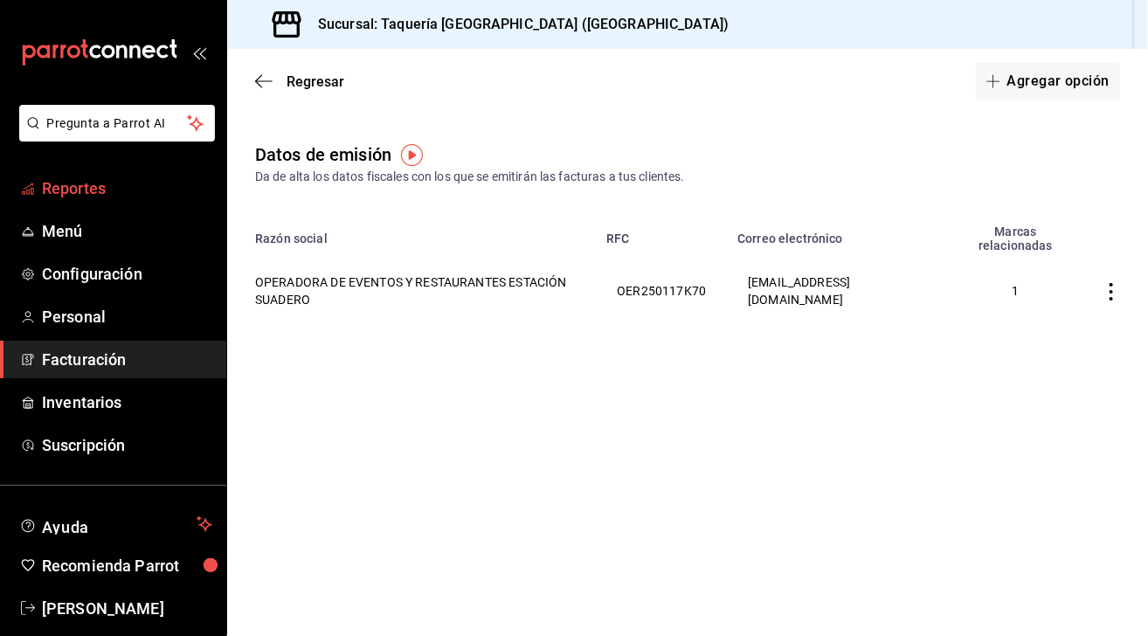
click at [112, 184] on span "Reportes" at bounding box center [127, 189] width 170 height 24
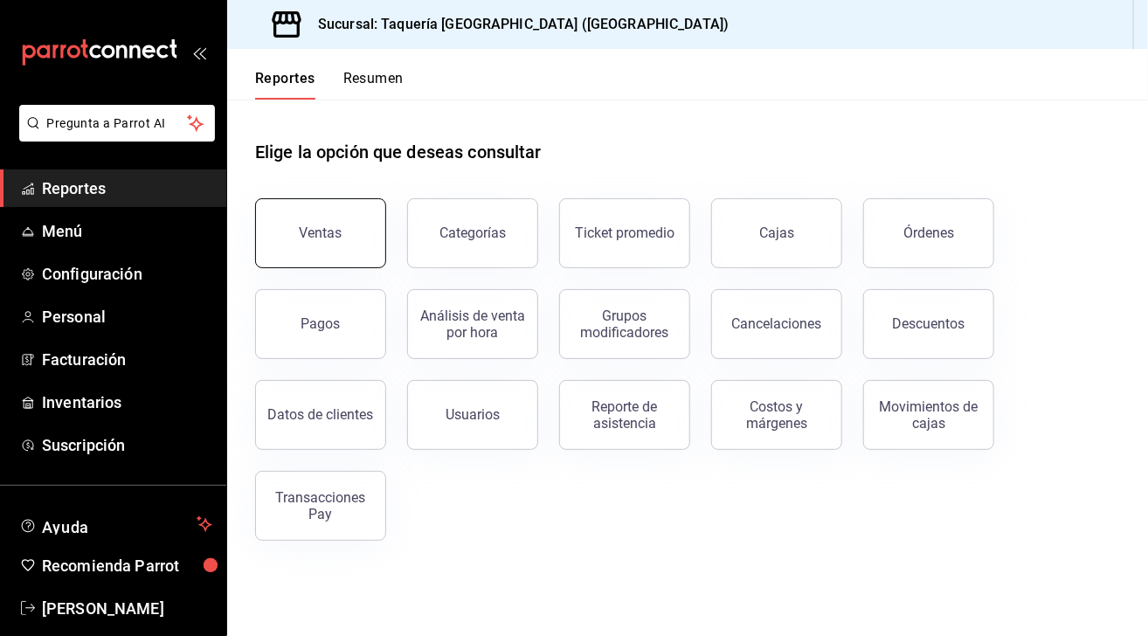
click at [349, 231] on button "Ventas" at bounding box center [320, 233] width 131 height 70
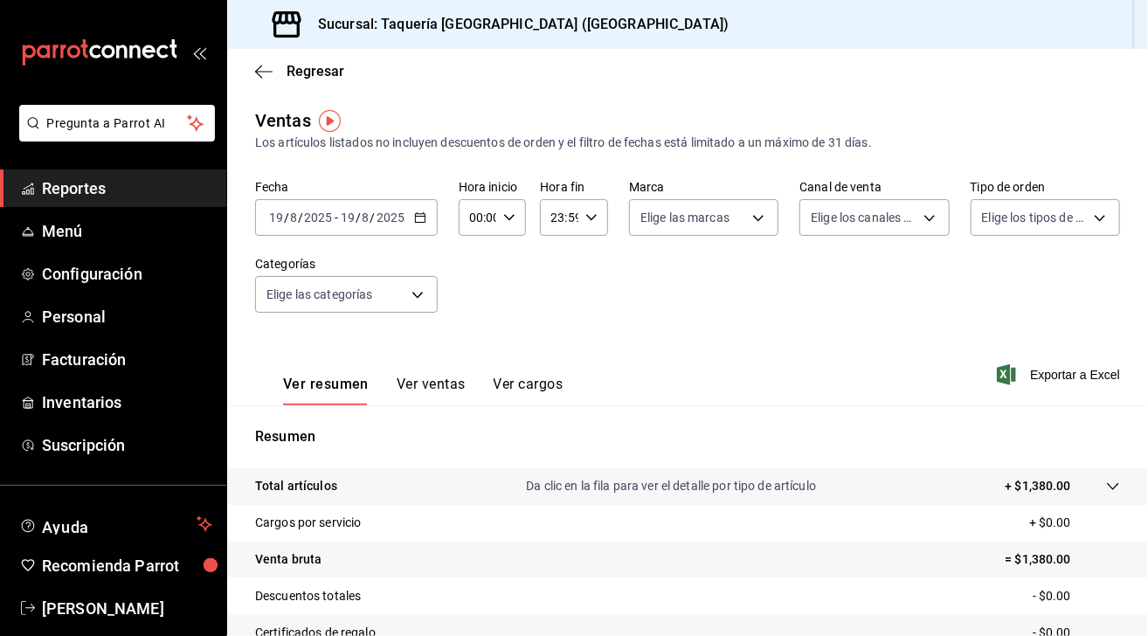
click at [415, 211] on icon "button" at bounding box center [420, 217] width 12 height 12
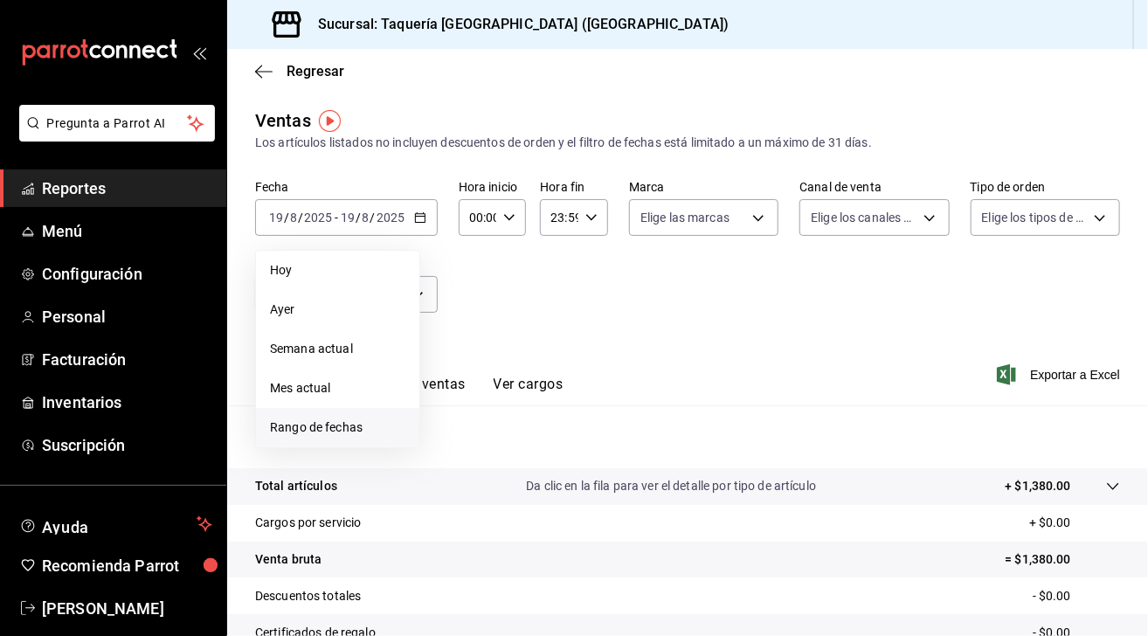
click at [325, 426] on span "Rango de fechas" at bounding box center [337, 428] width 135 height 18
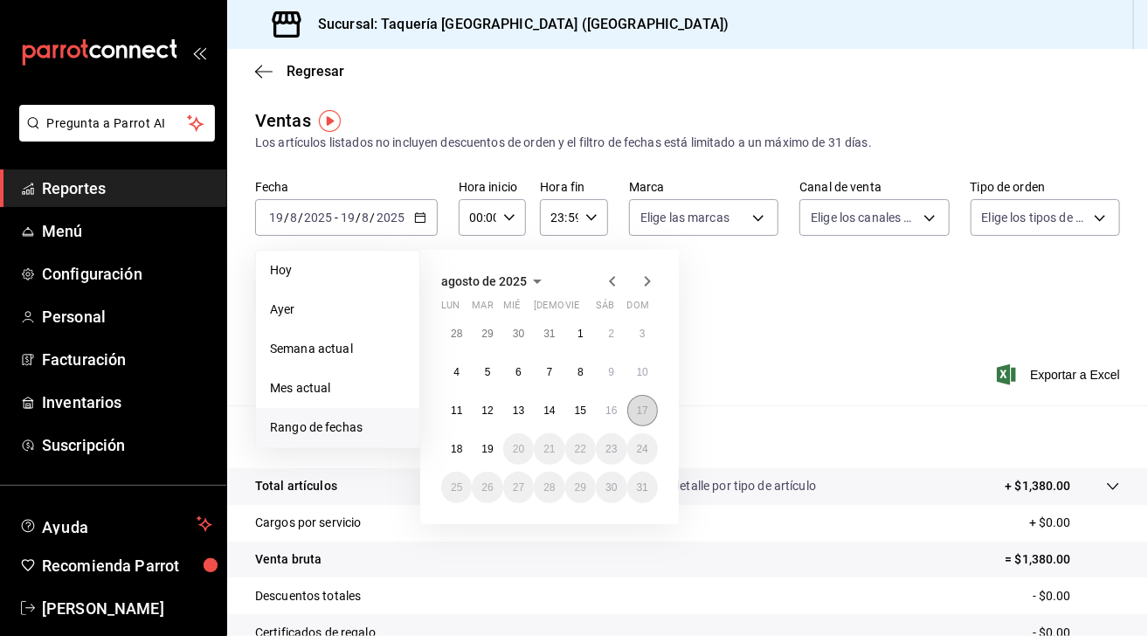
click at [644, 401] on button "17" at bounding box center [642, 410] width 31 height 31
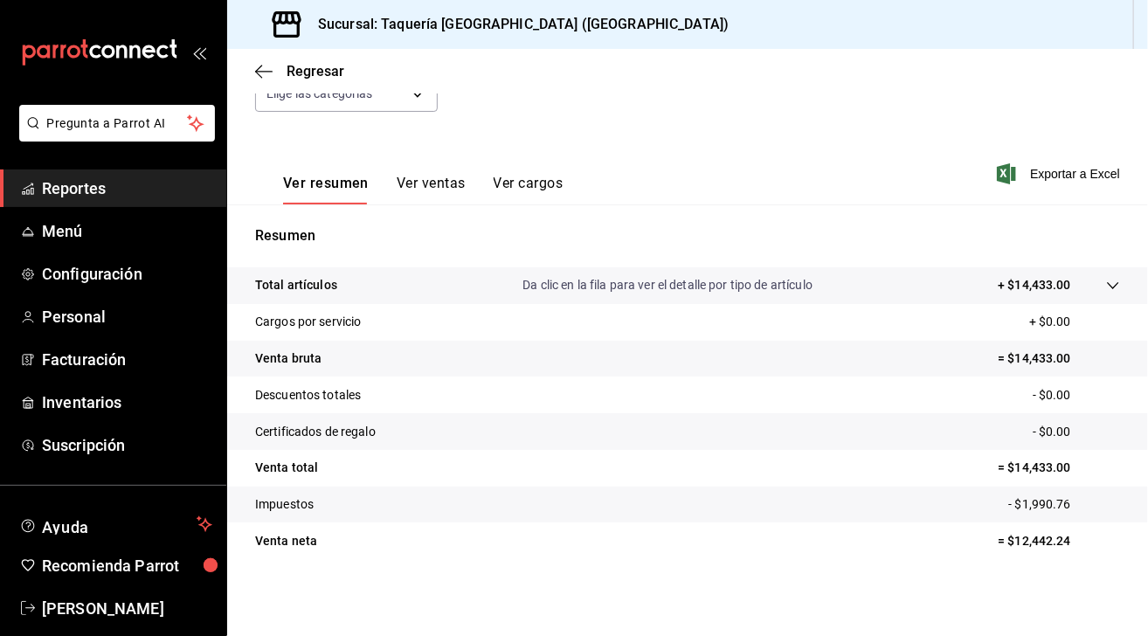
scroll to position [63, 0]
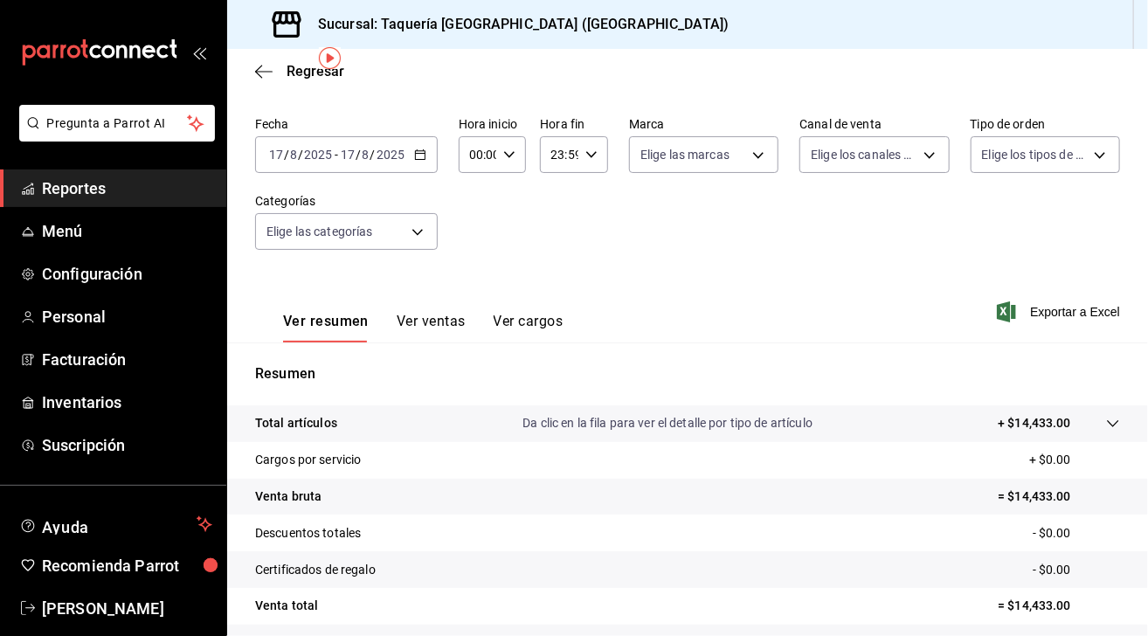
click at [423, 156] on \(Stroke\) "button" at bounding box center [420, 155] width 10 height 10
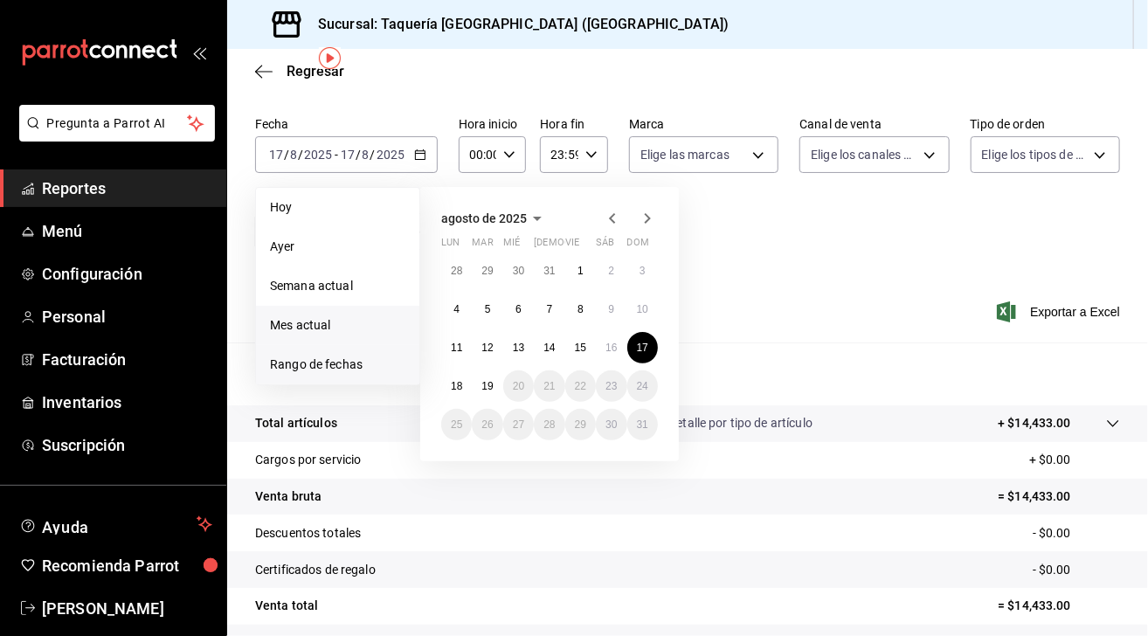
click at [343, 321] on span "Mes actual" at bounding box center [337, 325] width 135 height 18
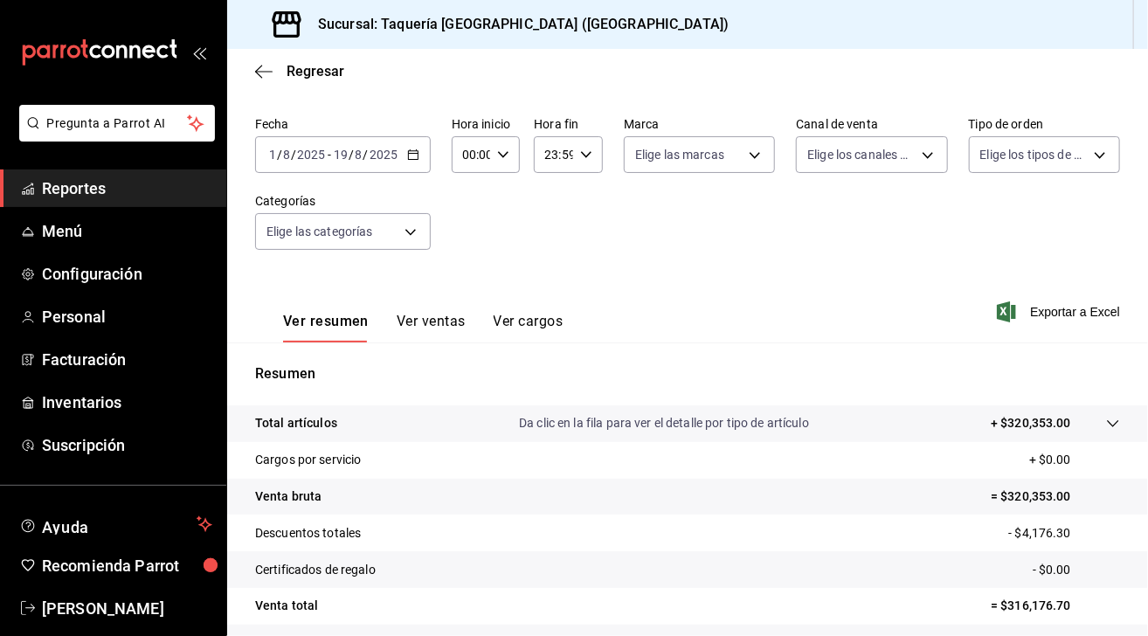
scroll to position [201, 0]
